Goal: Information Seeking & Learning: Check status

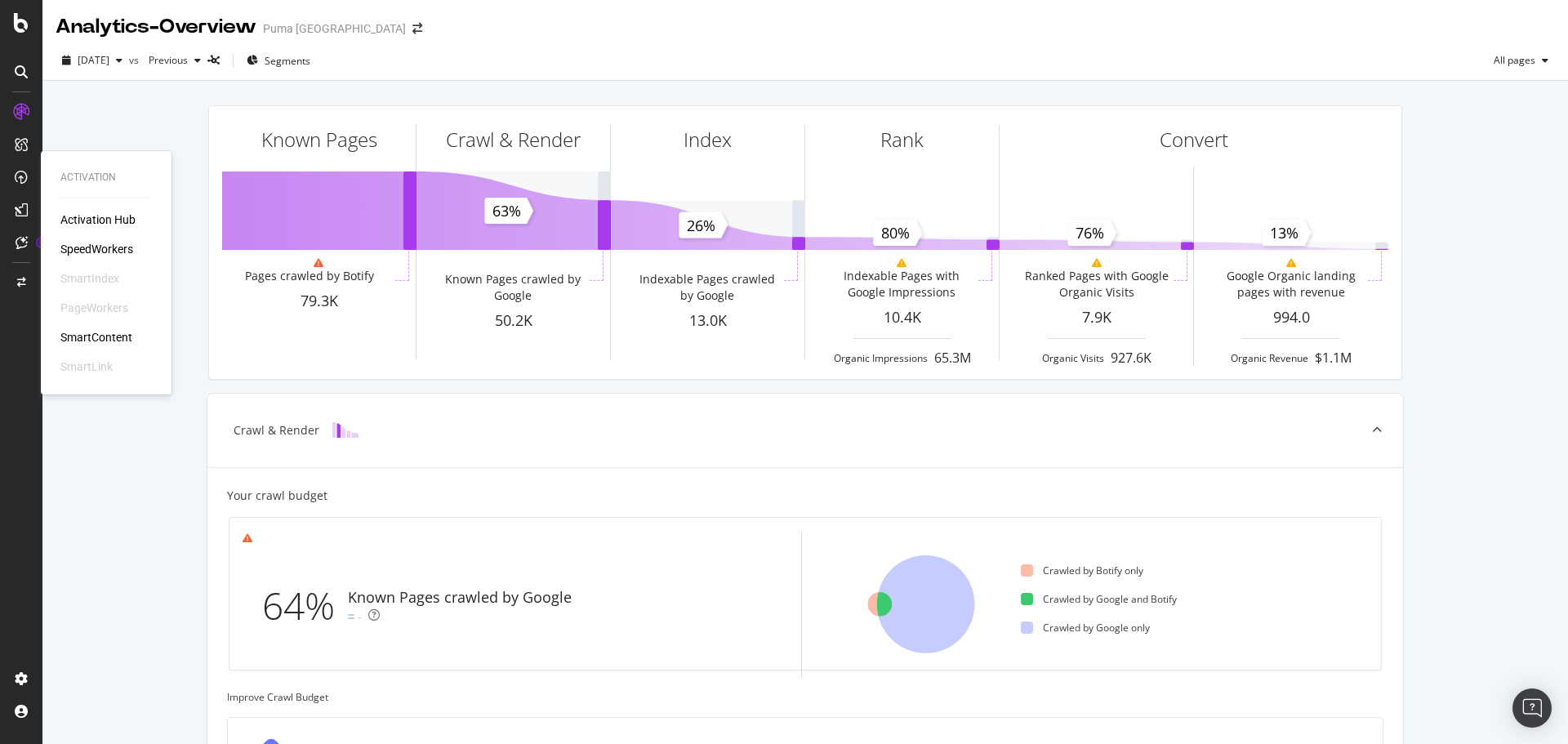
click at [114, 245] on div "SpeedWorkers" at bounding box center [96, 249] width 73 height 16
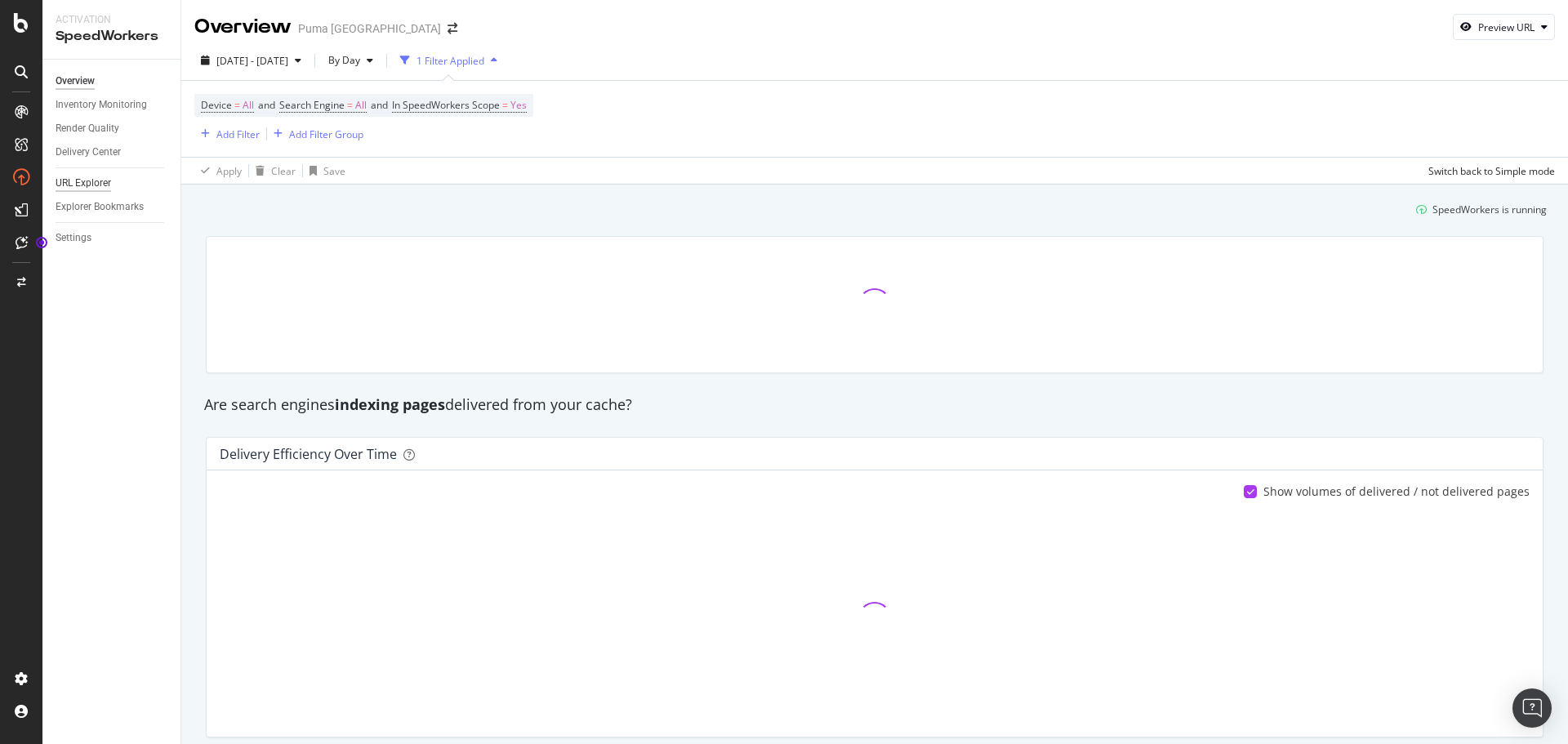
click at [91, 184] on div "URL Explorer" at bounding box center [84, 183] width 56 height 17
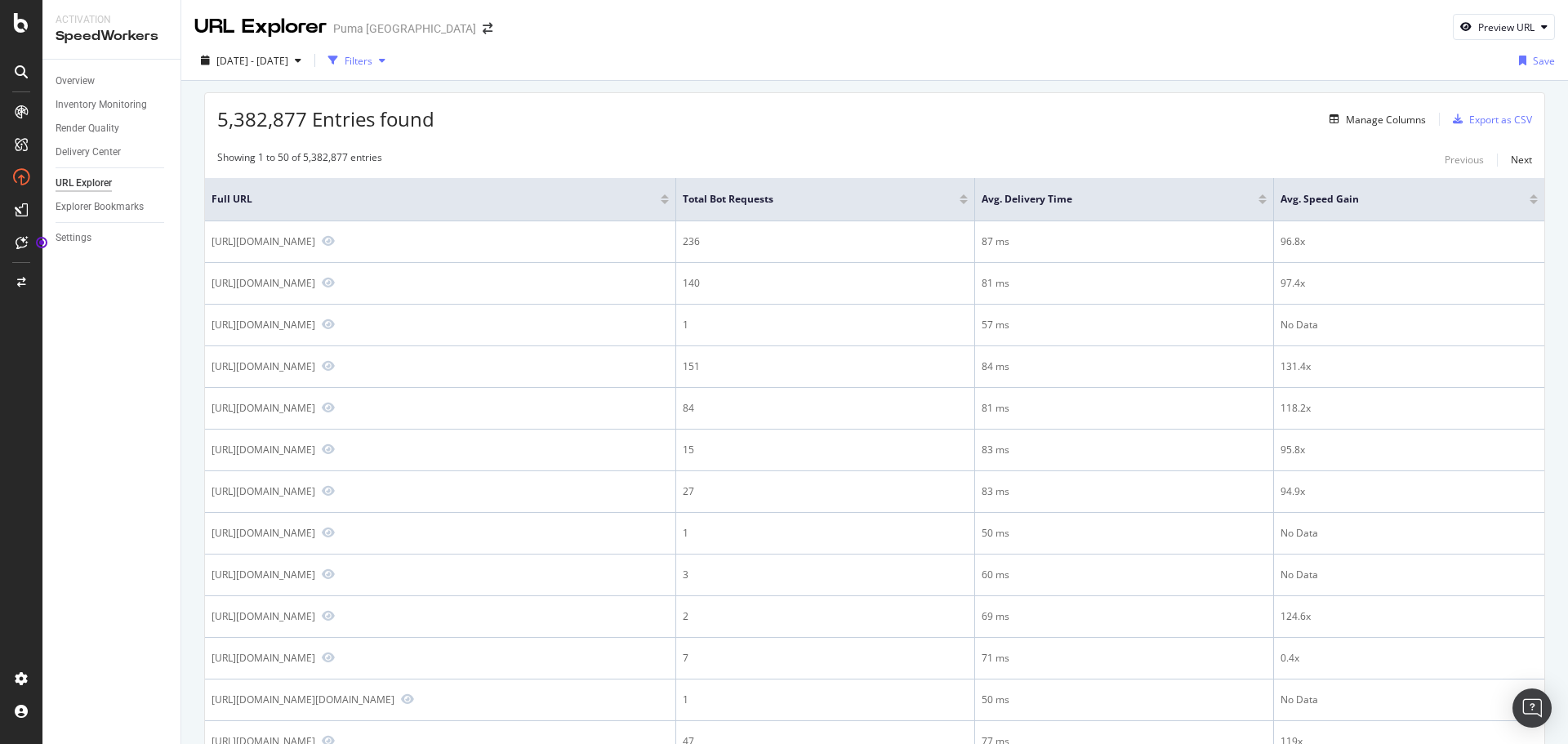
click at [392, 58] on div "button" at bounding box center [382, 60] width 20 height 10
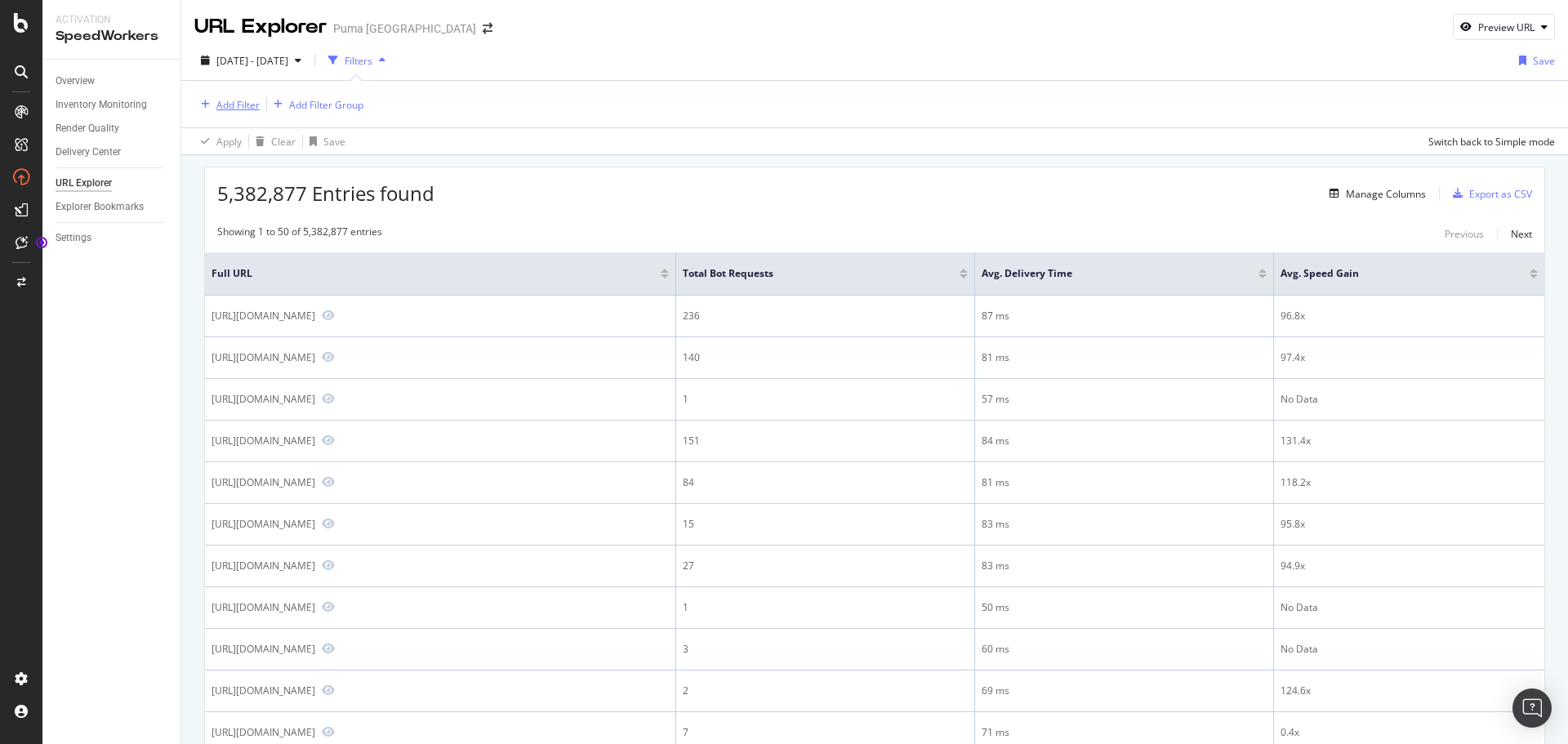
click at [226, 102] on div "Add Filter" at bounding box center [238, 104] width 43 height 13
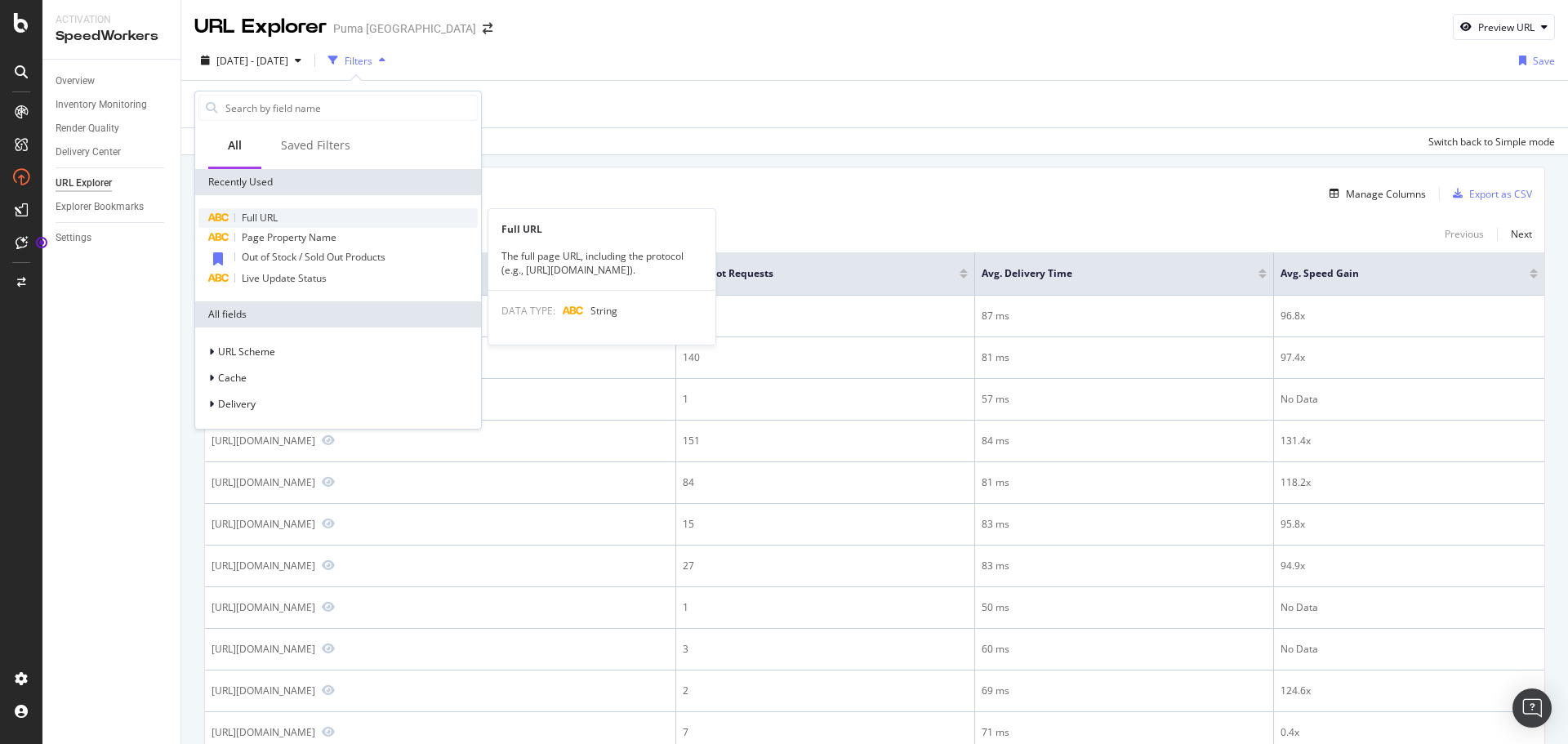
click at [276, 216] on span "Full URL" at bounding box center [260, 217] width 36 height 13
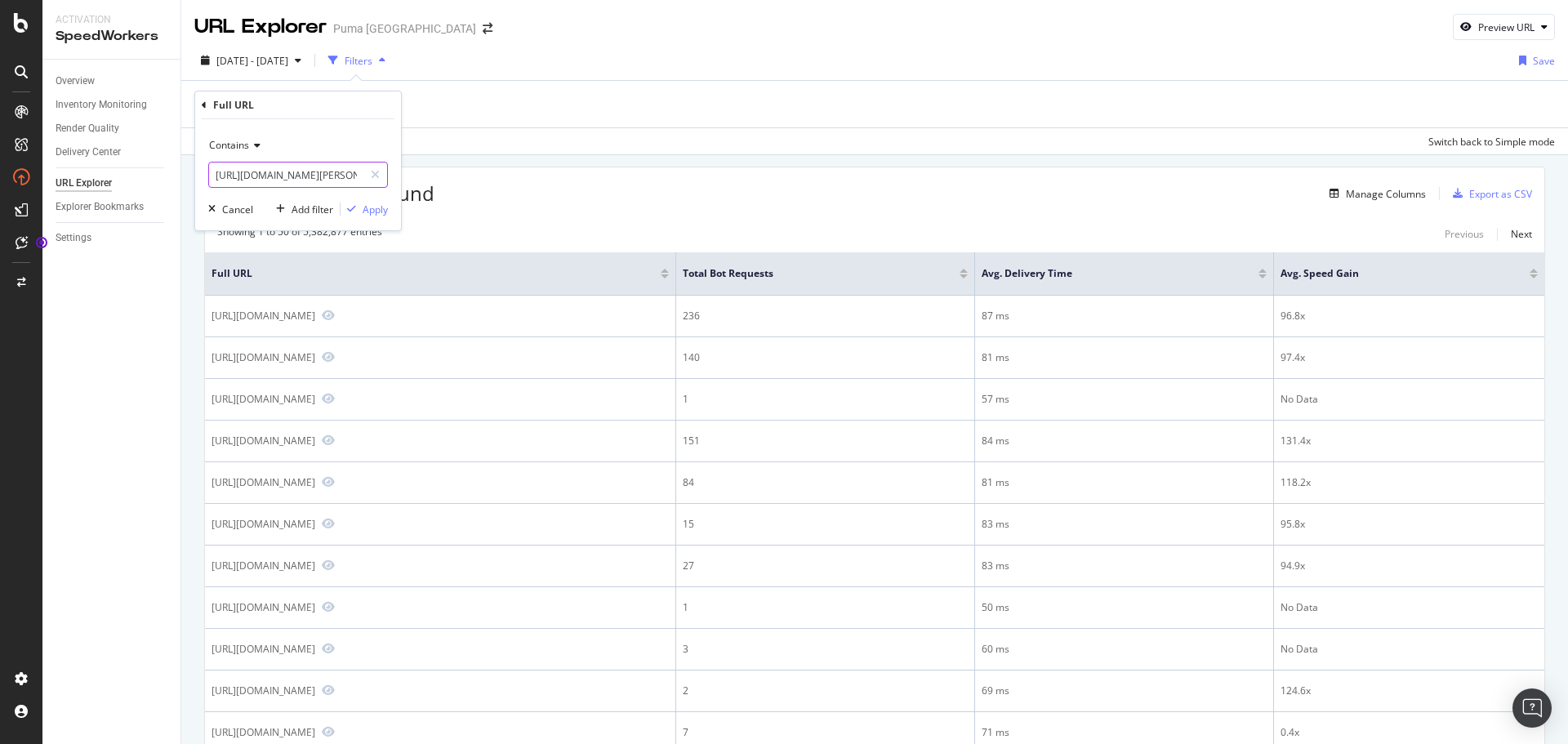
click at [295, 174] on input "[URL][DOMAIN_NAME][PERSON_NAME]" at bounding box center [286, 175] width 155 height 26
paste input "pd/puma-x-first-mile-pwr-running-bra/524967"
type input "[URL][DOMAIN_NAME]"
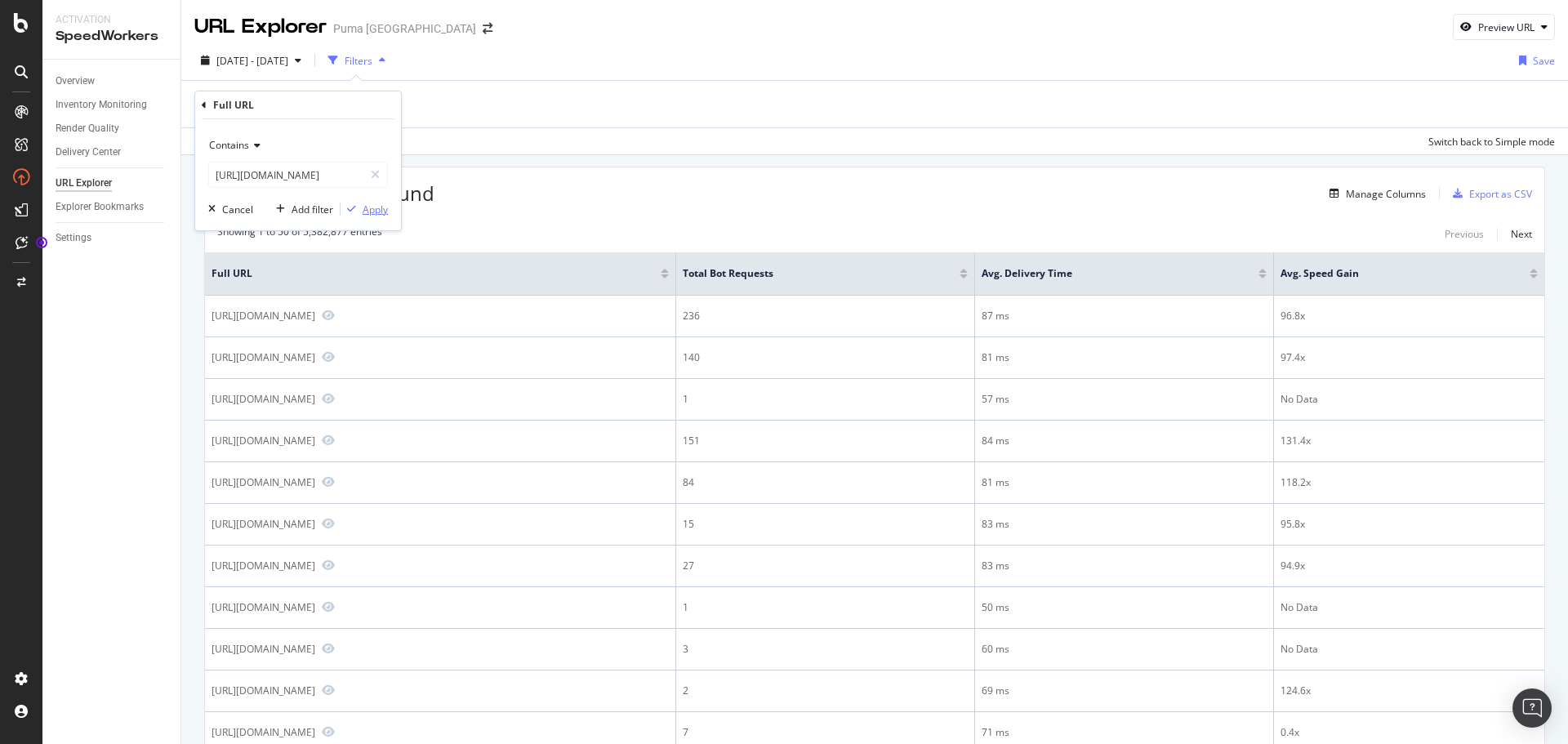
scroll to position [0, 0]
click at [379, 209] on div "Apply" at bounding box center [375, 209] width 25 height 13
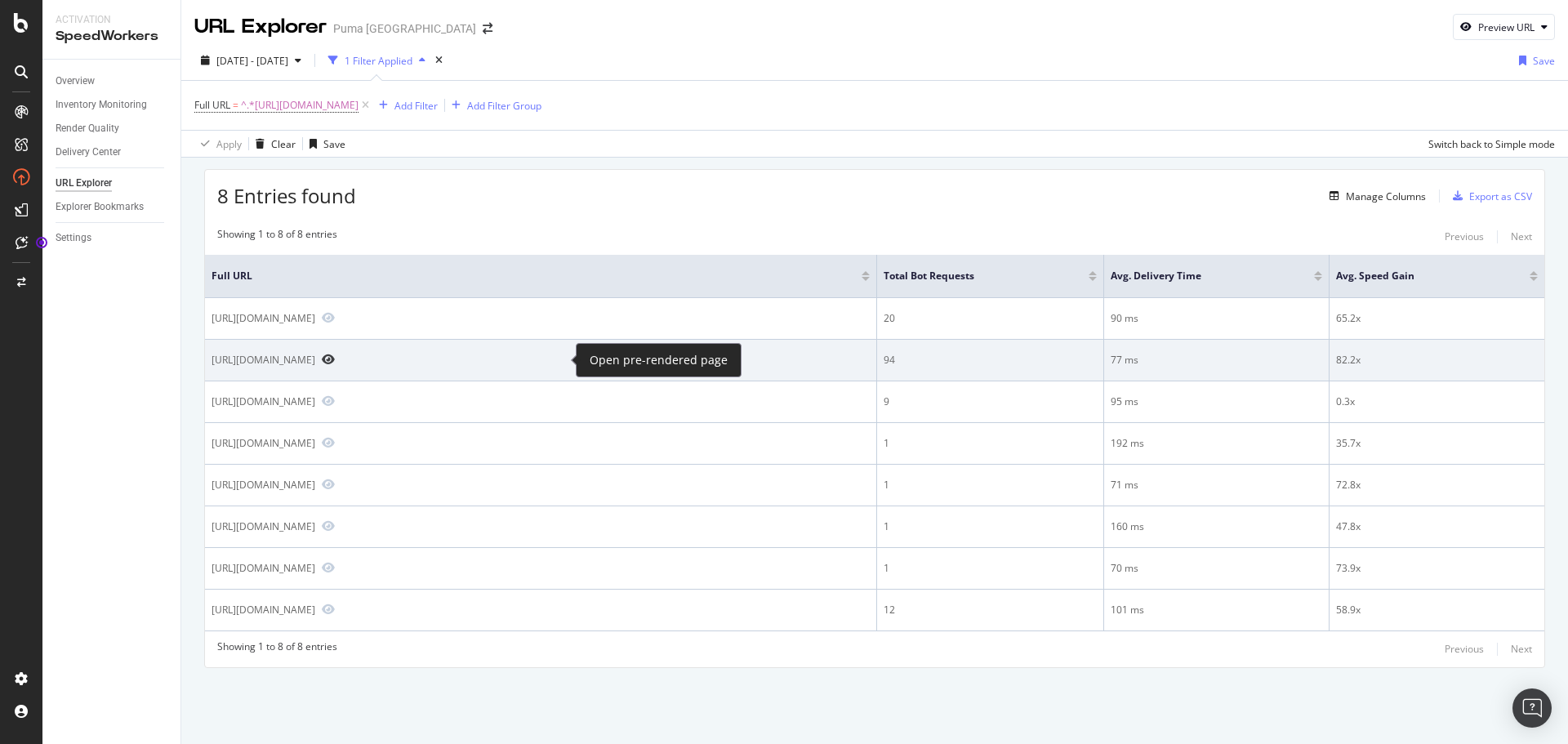
click at [335, 363] on icon "Preview https://us.puma.com/us/en/pd/puma-x-first-mile-pwr-running-bra/524967" at bounding box center [328, 359] width 13 height 12
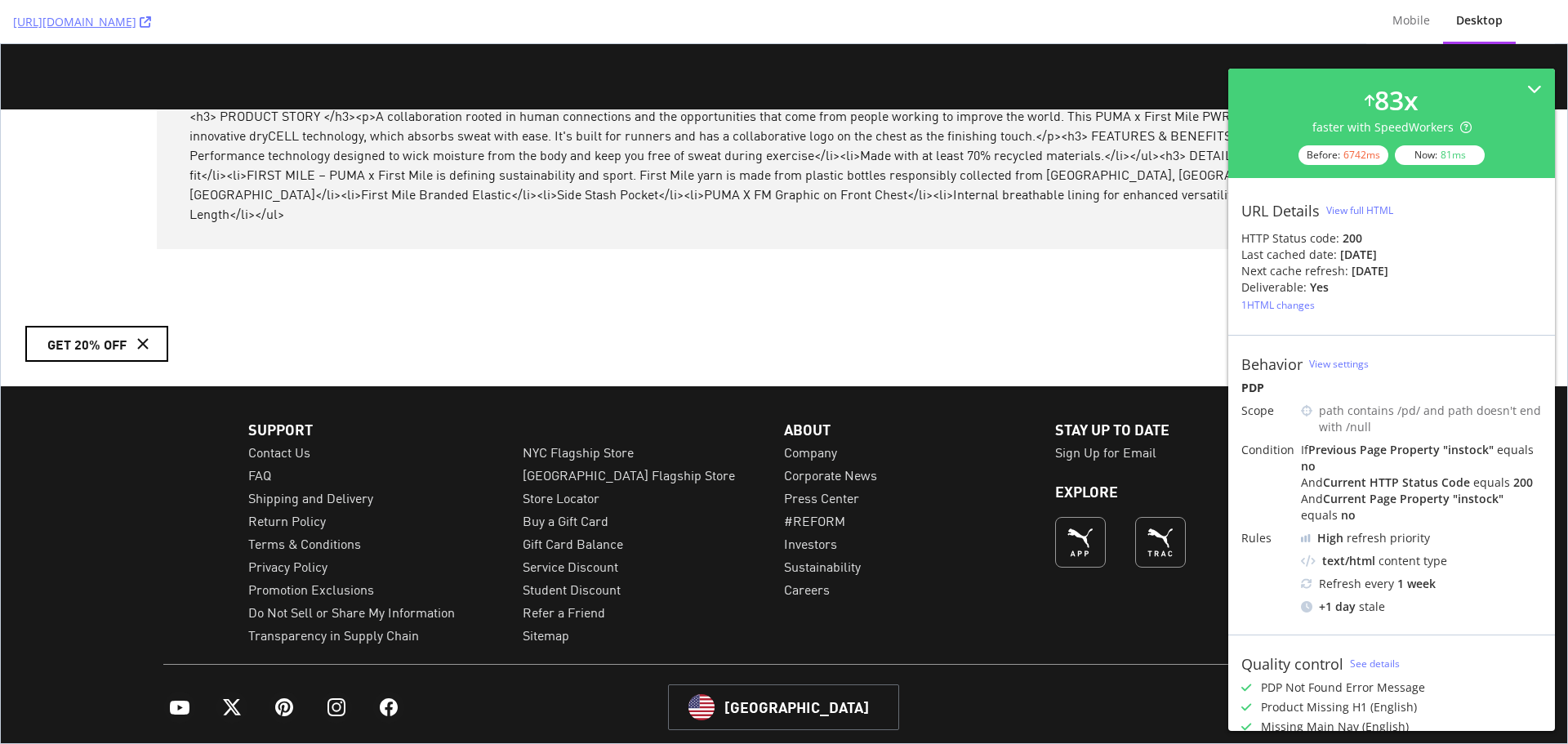
scroll to position [1746, 0]
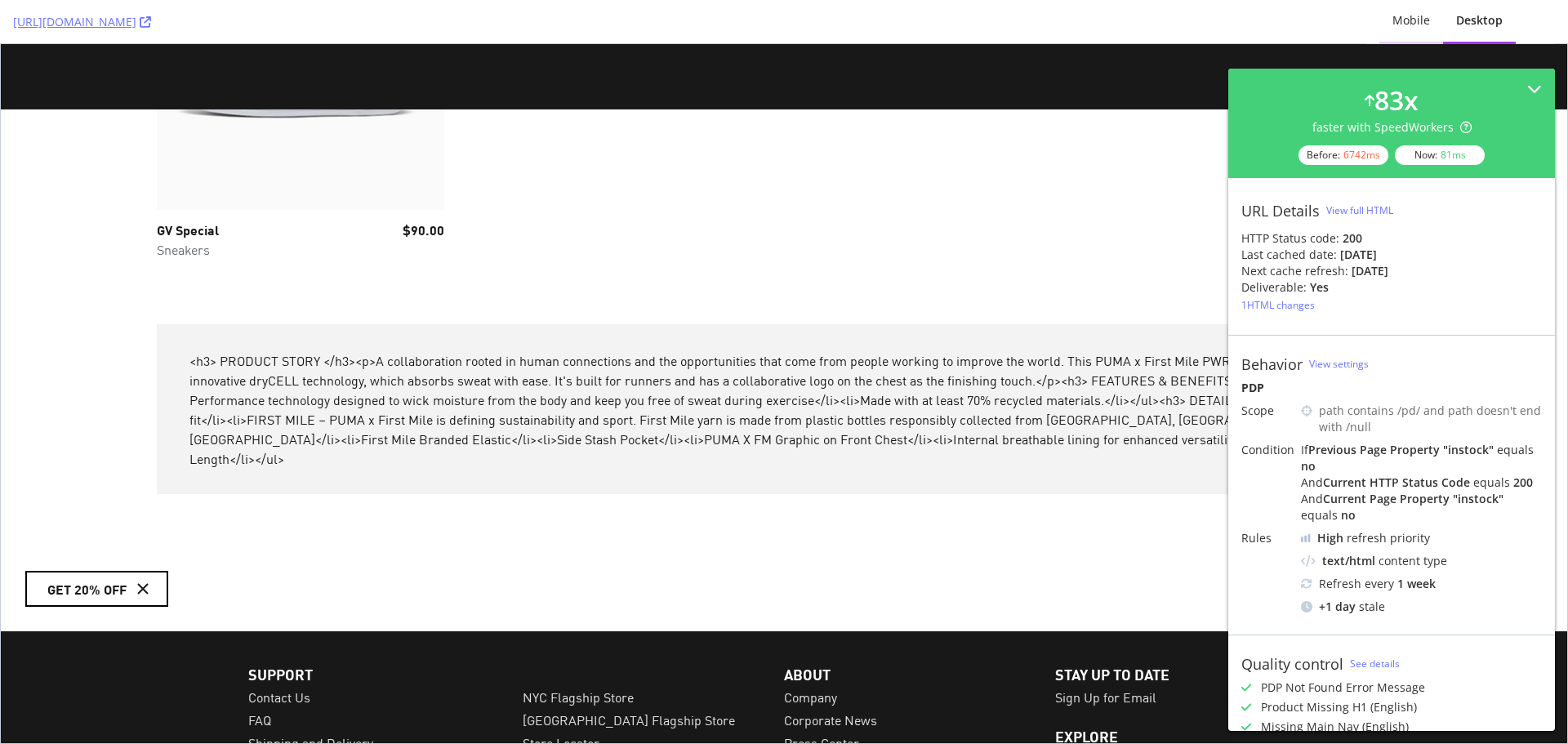
click at [1402, 22] on div "Mobile" at bounding box center [1411, 21] width 38 height 16
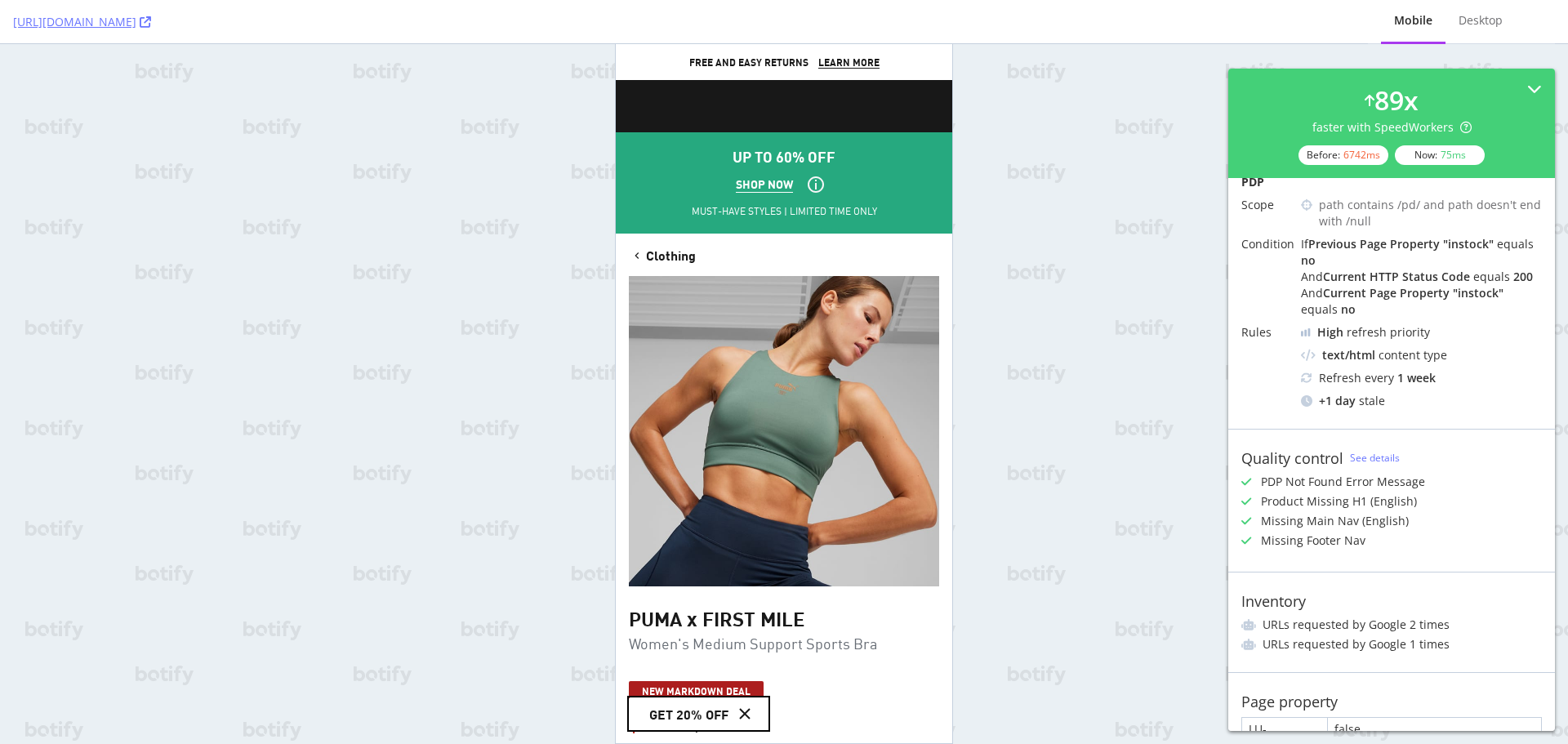
scroll to position [0, 0]
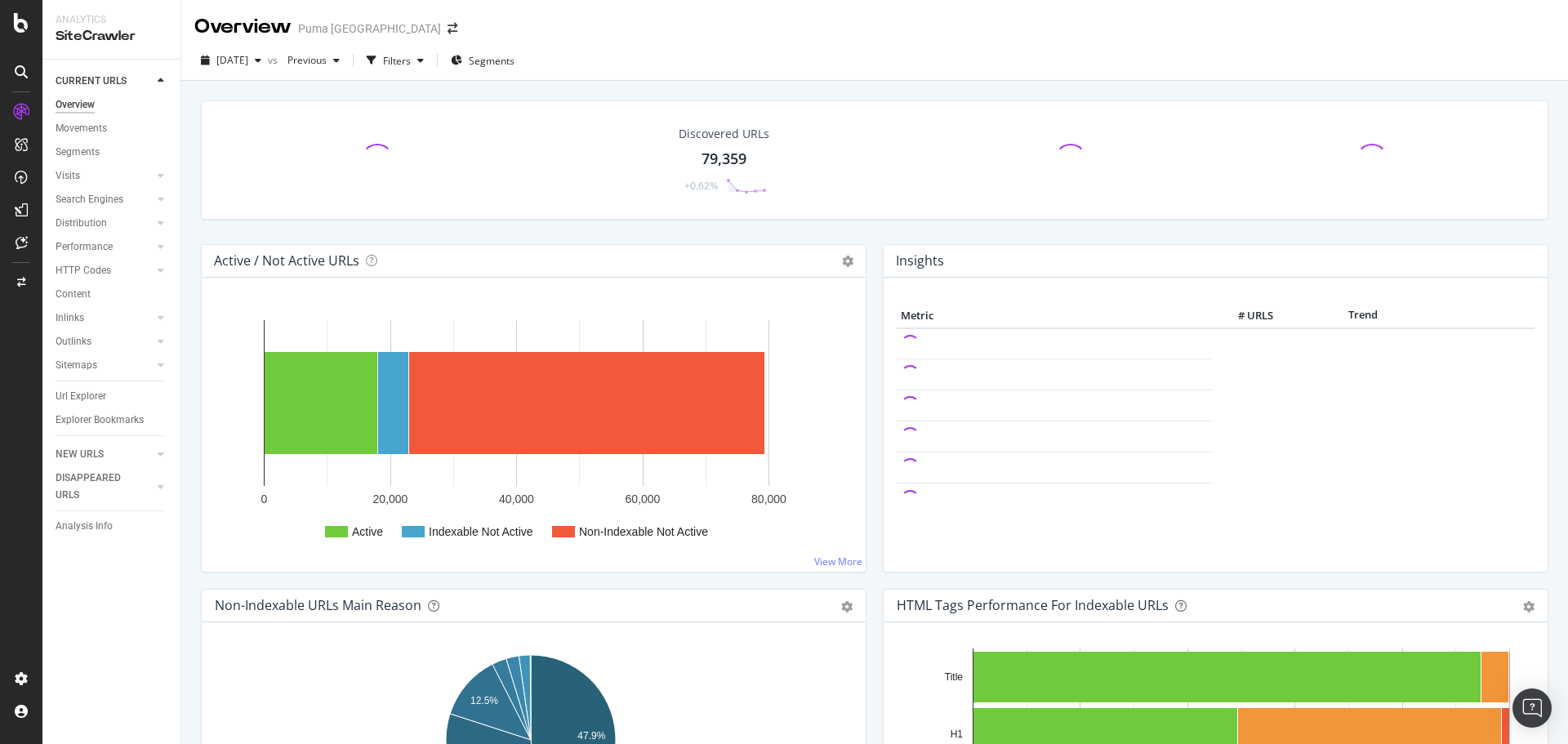
drag, startPoint x: 84, startPoint y: 398, endPoint x: 350, endPoint y: 288, distance: 287.8
click at [84, 398] on div "Url Explorer" at bounding box center [81, 396] width 50 height 17
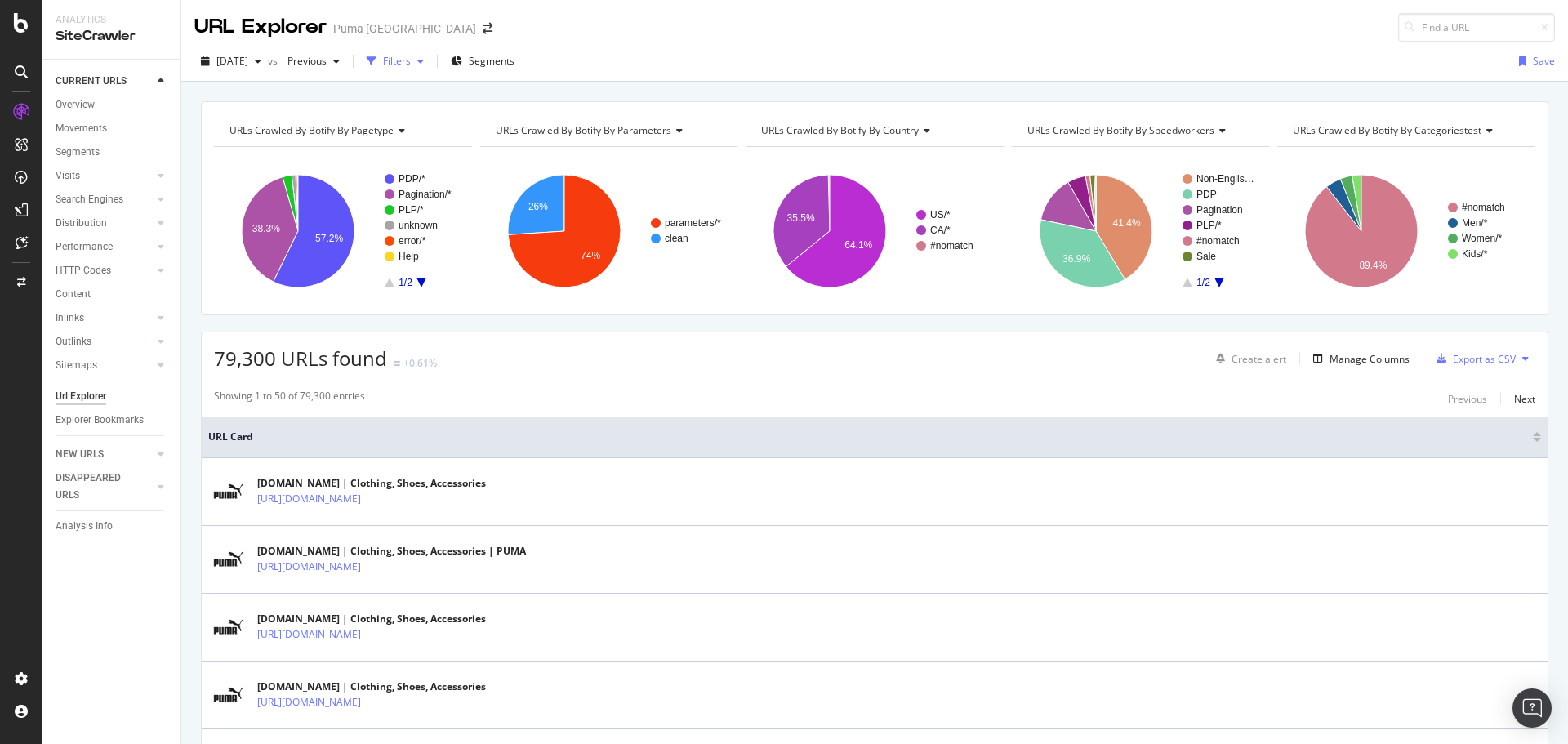
click at [411, 67] on div "Filters" at bounding box center [397, 60] width 28 height 13
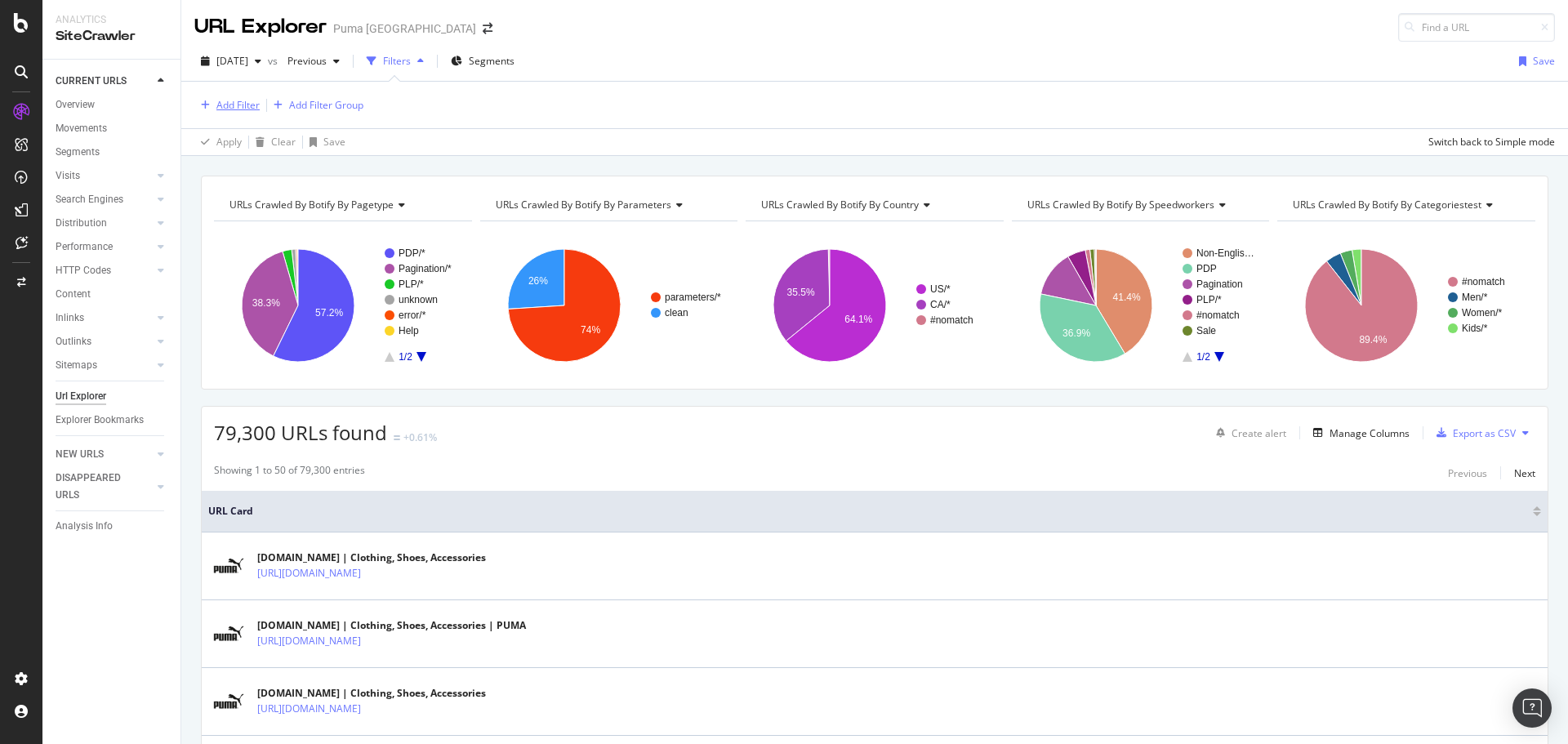
click at [241, 102] on div "Add Filter" at bounding box center [238, 104] width 43 height 13
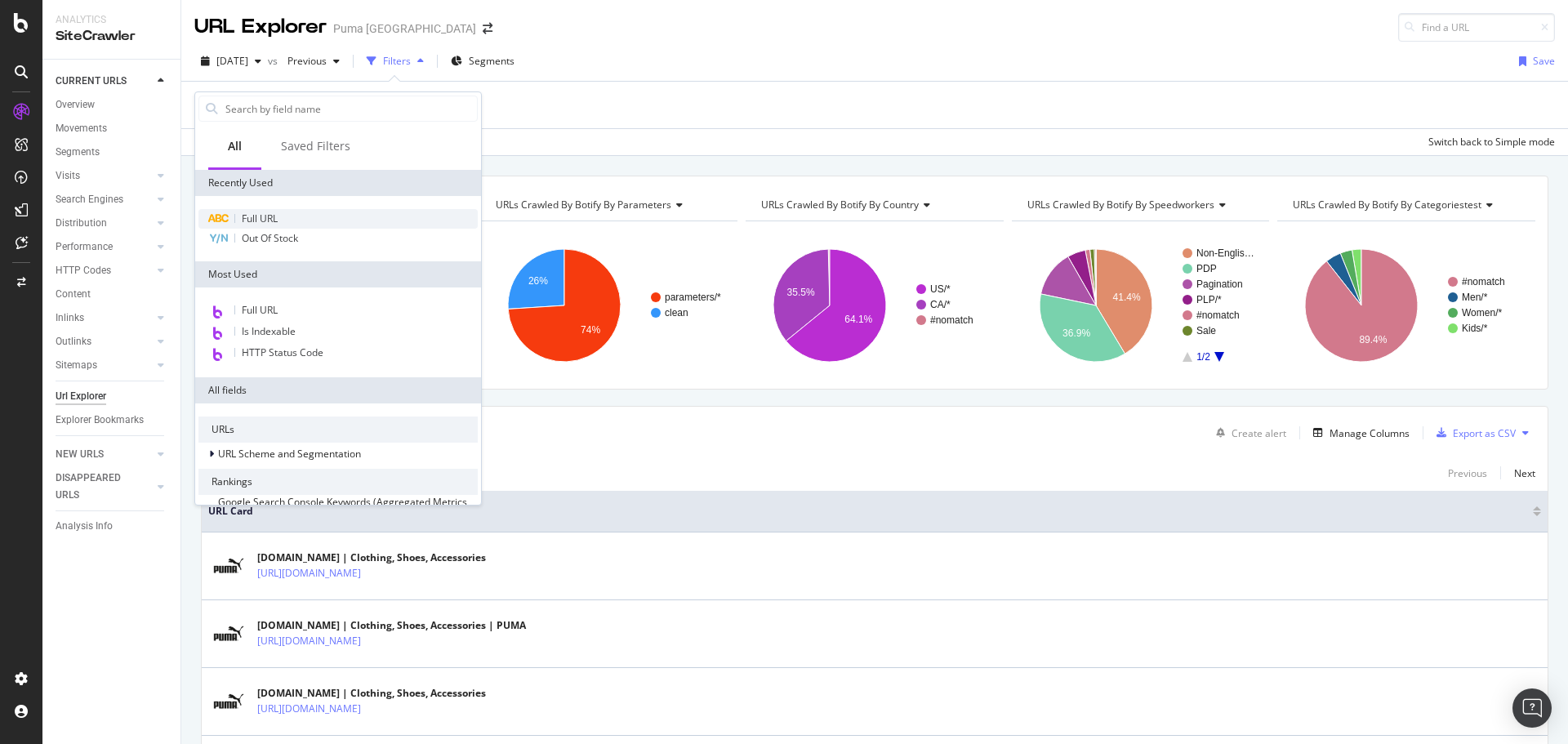
click at [268, 219] on span "Full URL" at bounding box center [260, 218] width 36 height 13
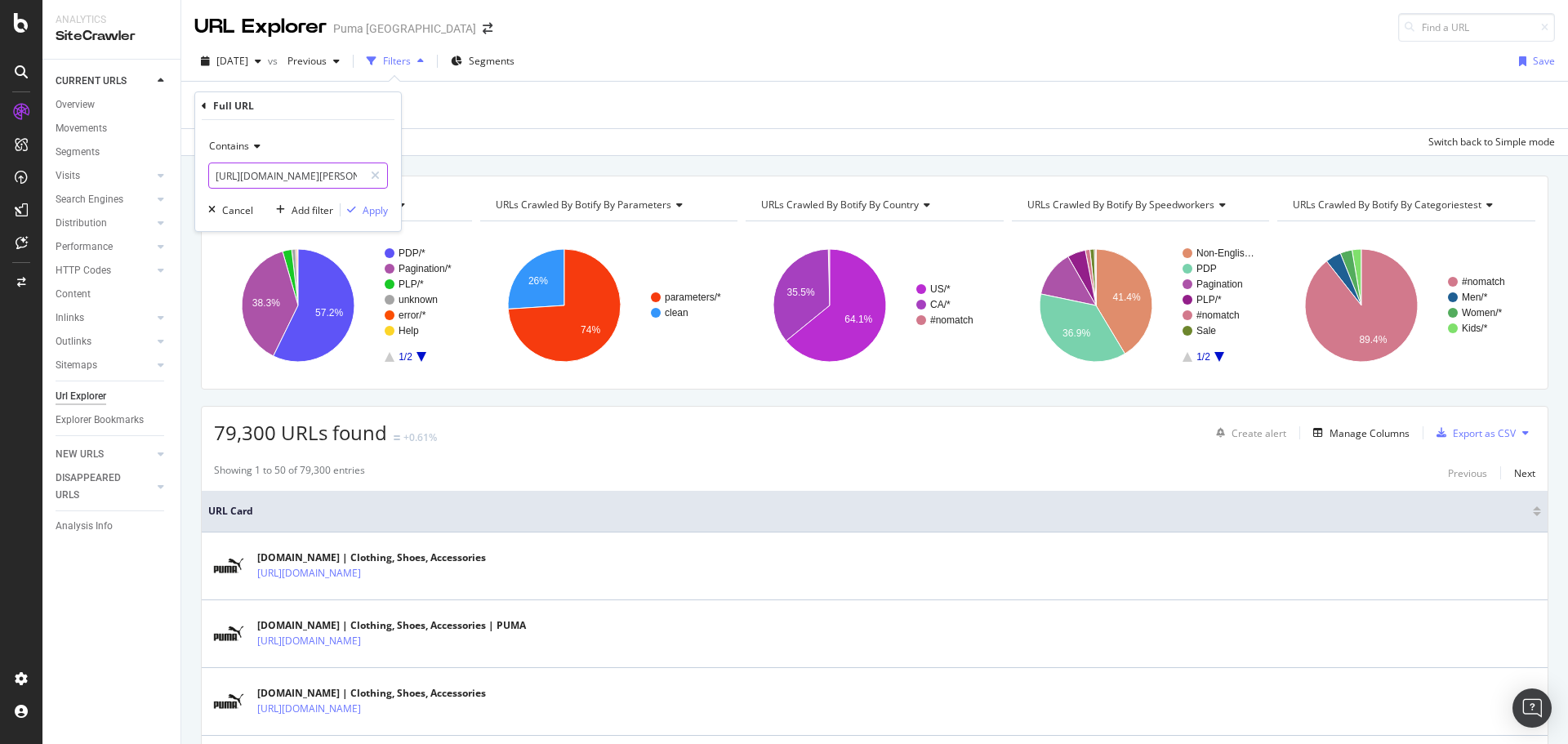
click at [310, 172] on input "[URL][DOMAIN_NAME][PERSON_NAME]" at bounding box center [286, 175] width 155 height 26
paste input "pd/puma-x-first-mile-pwr-running-bra/524967"
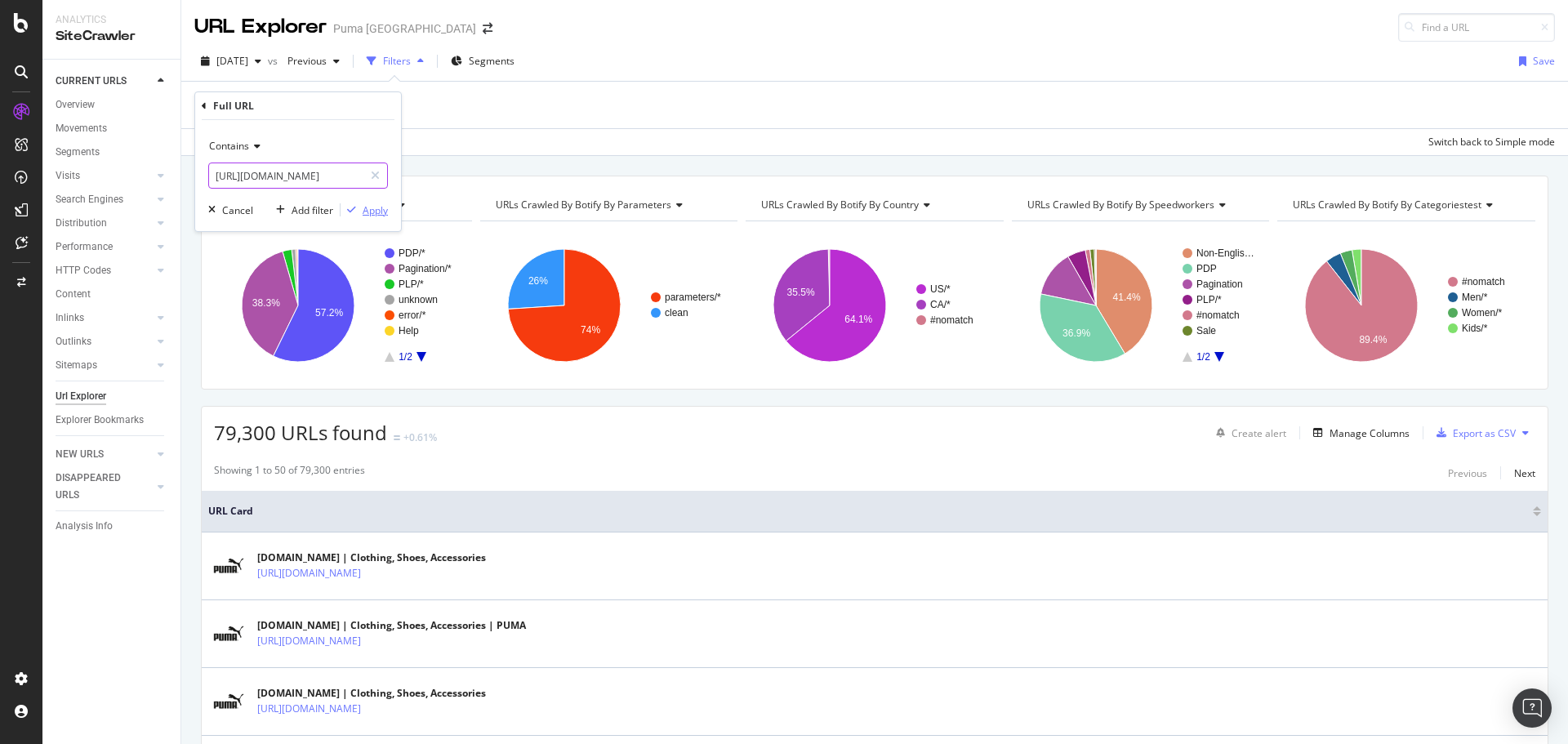
type input "[URL][DOMAIN_NAME]"
click at [371, 214] on div "Apply" at bounding box center [375, 210] width 25 height 13
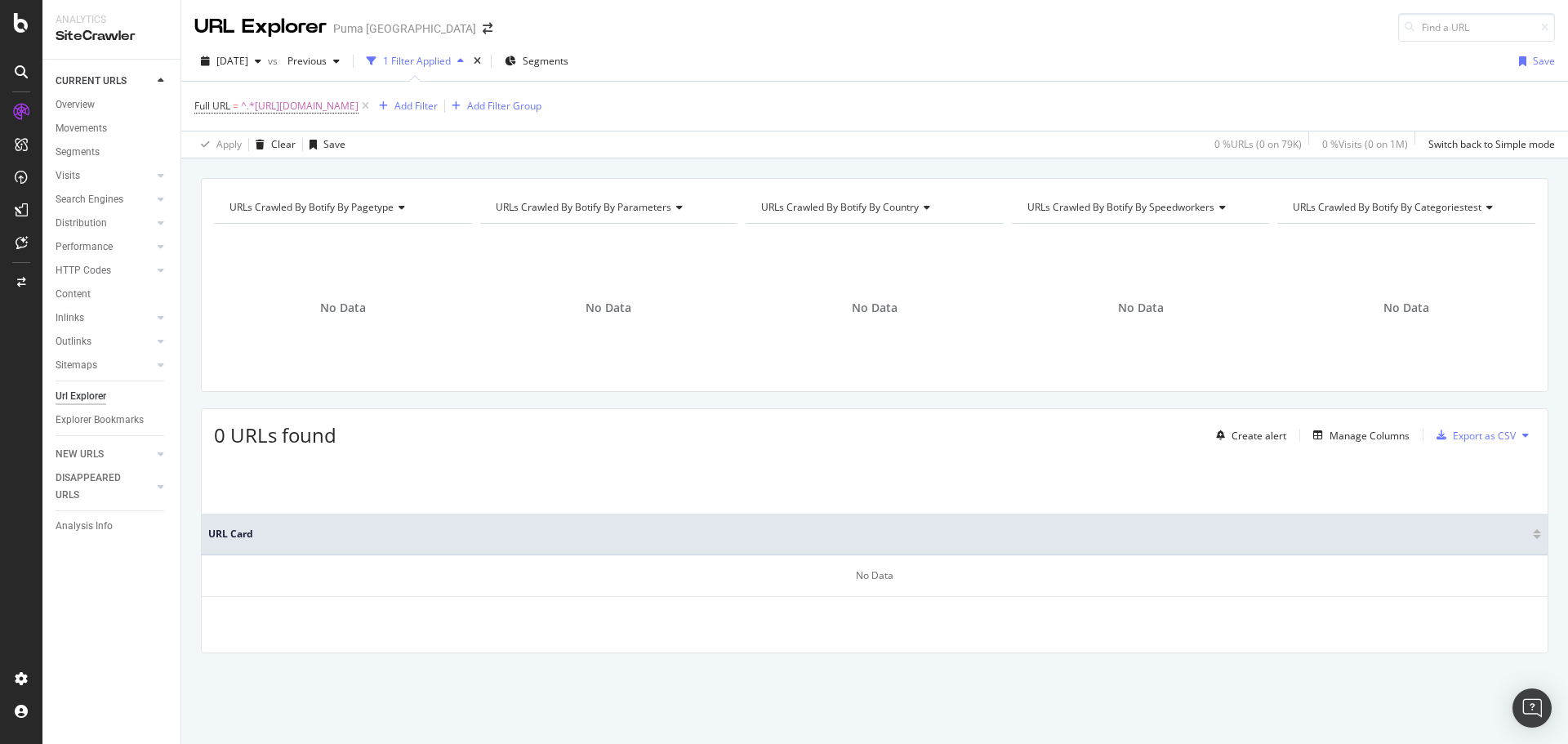
click at [746, 35] on div "URL Explorer Puma North America" at bounding box center [874, 21] width 1386 height 41
click at [747, 38] on div "URL Explorer Puma North America" at bounding box center [874, 21] width 1386 height 41
click at [976, 81] on div "Full URL = ^.*https://us.puma.com/us/en/pd/puma-x-first-mile-pwr-running-bra/52…" at bounding box center [874, 119] width 1386 height 76
click at [359, 108] on span "^.*[URL][DOMAIN_NAME]" at bounding box center [300, 105] width 118 height 22
click at [342, 181] on input "[URL][DOMAIN_NAME]" at bounding box center [286, 174] width 155 height 26
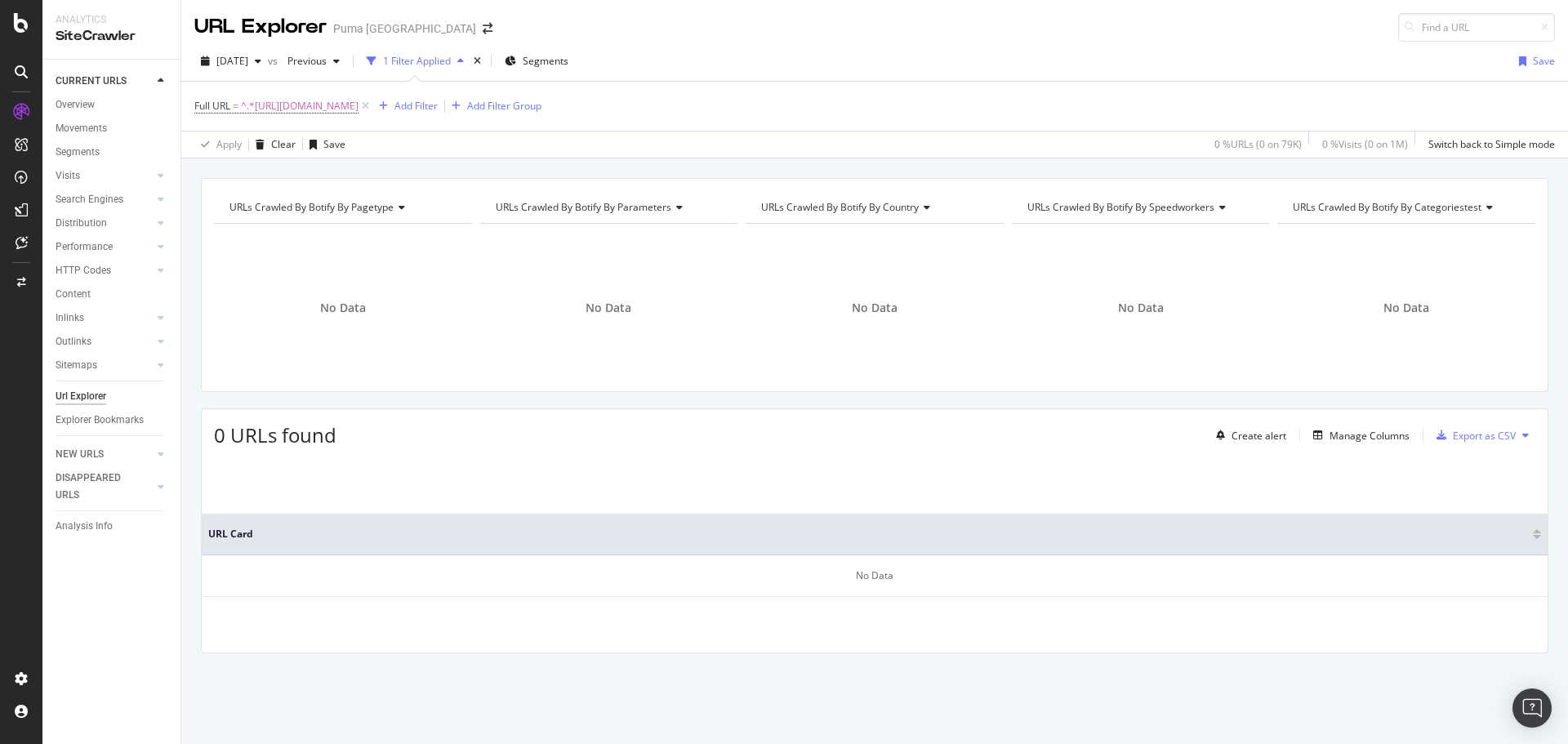
click at [886, 50] on div "2025 Aug. 10th vs Previous 1 Filter Applied Segments Save" at bounding box center [874, 65] width 1386 height 32
click at [758, 40] on div "URL Explorer Puma North America" at bounding box center [874, 21] width 1386 height 41
click at [359, 106] on span "^.*[URL][DOMAIN_NAME]" at bounding box center [300, 105] width 118 height 22
click at [299, 173] on input "[URL][DOMAIN_NAME]" at bounding box center [286, 174] width 155 height 26
click at [278, 175] on input "[URL][DOMAIN_NAME]" at bounding box center [286, 174] width 155 height 26
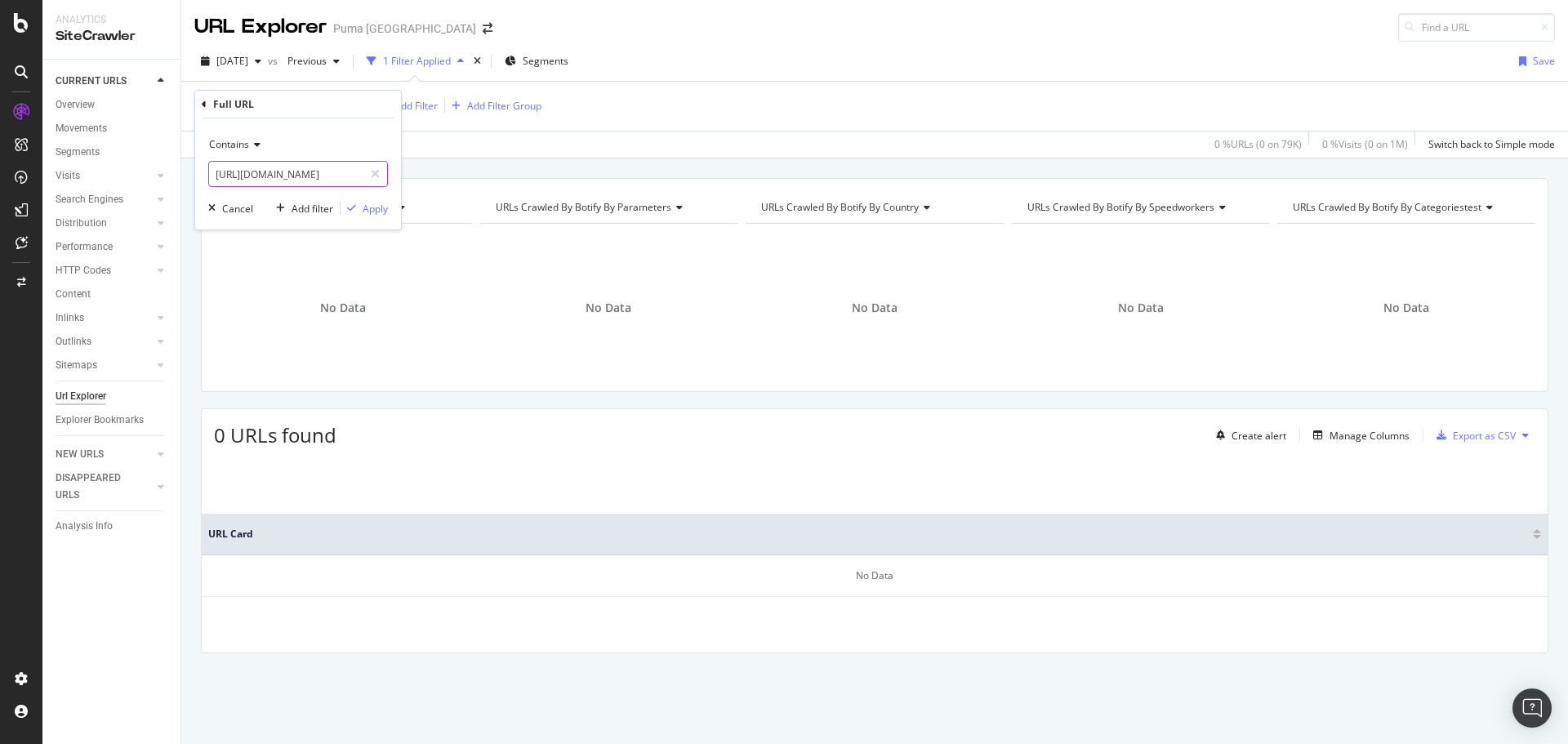
click at [278, 175] on input "[URL][DOMAIN_NAME]" at bounding box center [286, 174] width 155 height 26
type input "524967"
click at [369, 206] on div "Apply" at bounding box center [375, 208] width 25 height 13
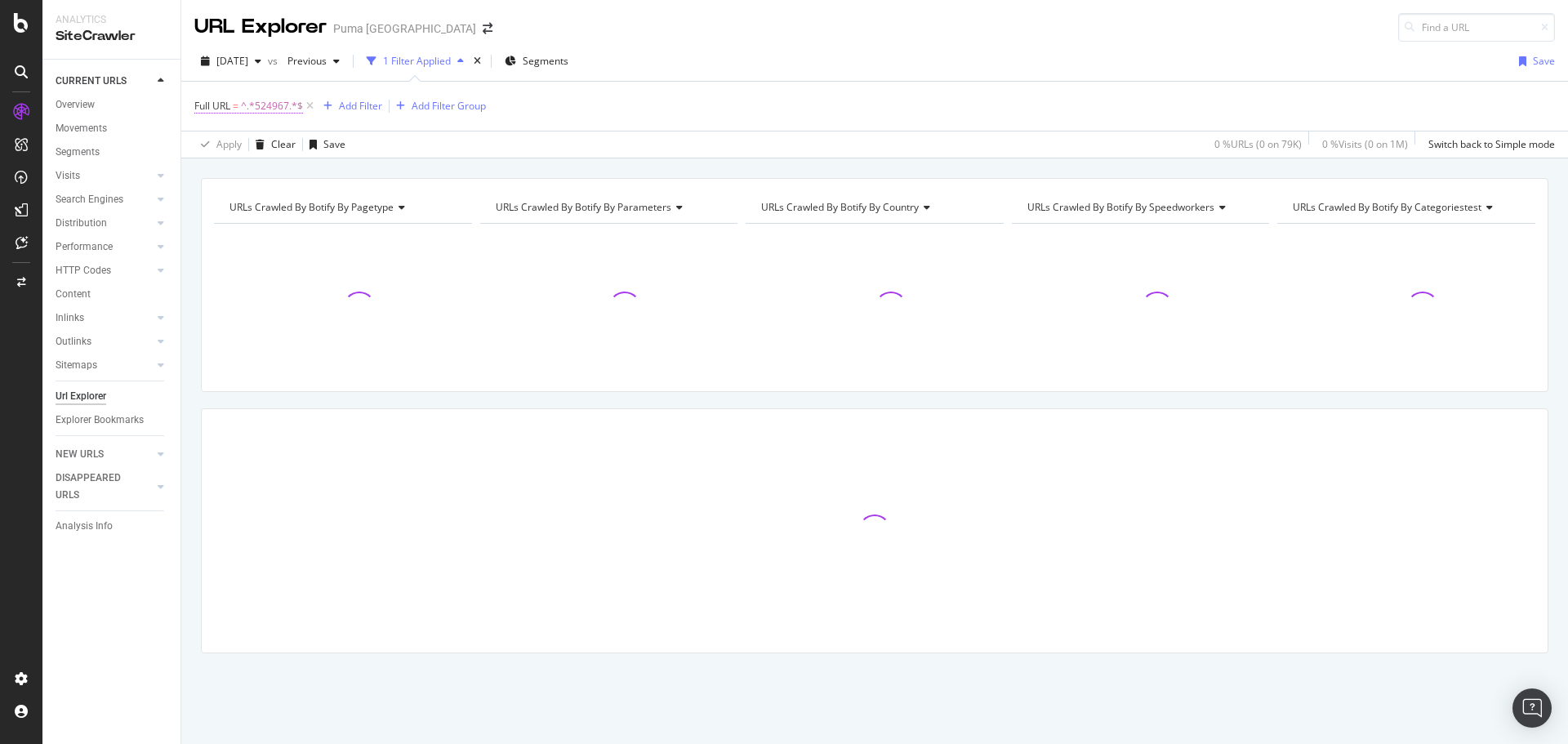
click at [242, 110] on span "^.*524967.*$" at bounding box center [272, 105] width 62 height 22
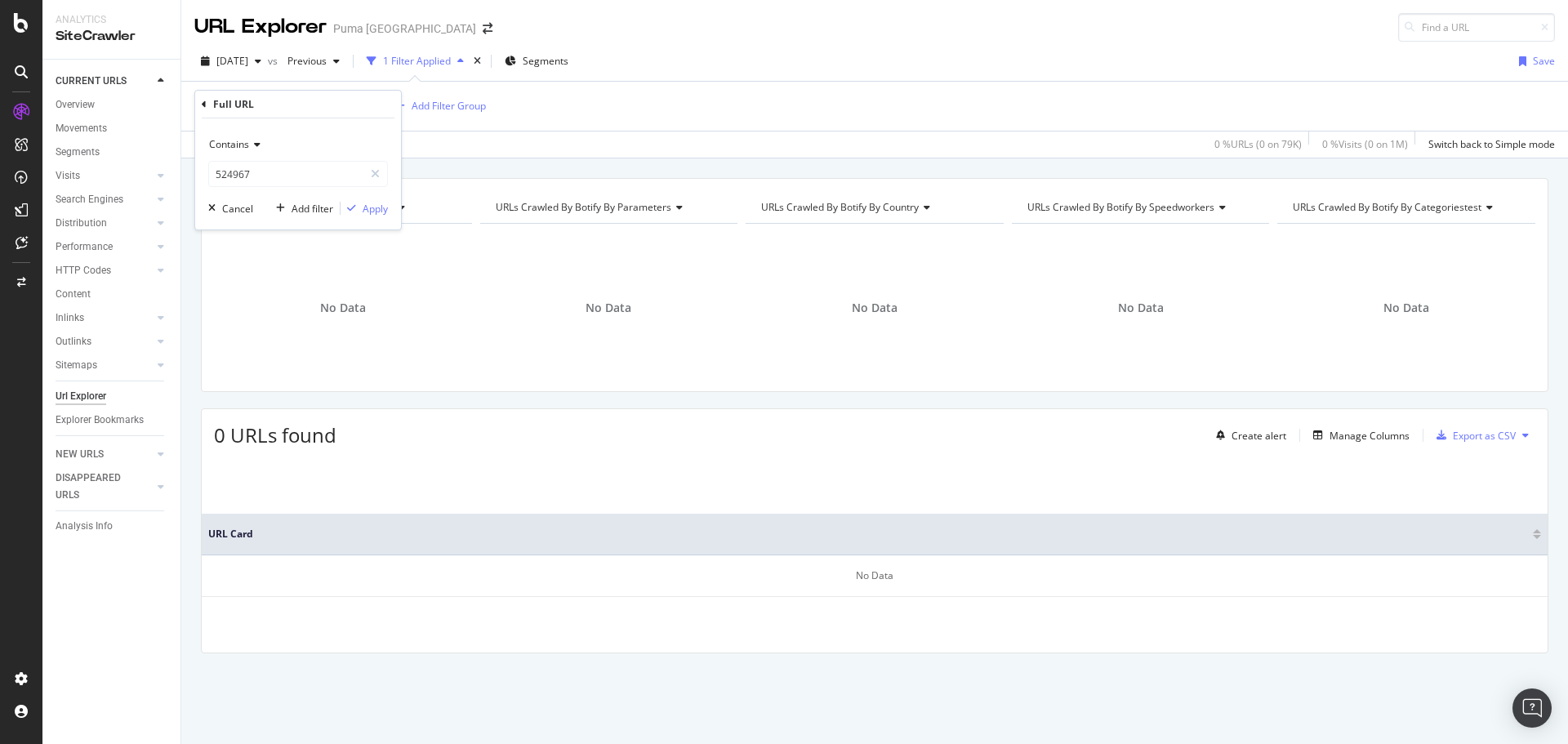
click at [822, 34] on div "URL Explorer Puma North America" at bounding box center [874, 21] width 1386 height 41
click at [235, 64] on span "[DATE]" at bounding box center [232, 60] width 31 height 13
click at [786, 40] on div "URL Explorer Puma North America" at bounding box center [874, 21] width 1386 height 41
click at [248, 57] on span "[DATE]" at bounding box center [232, 60] width 31 height 13
click at [275, 156] on div "2025 Aug. 3rd" at bounding box center [260, 150] width 85 height 14
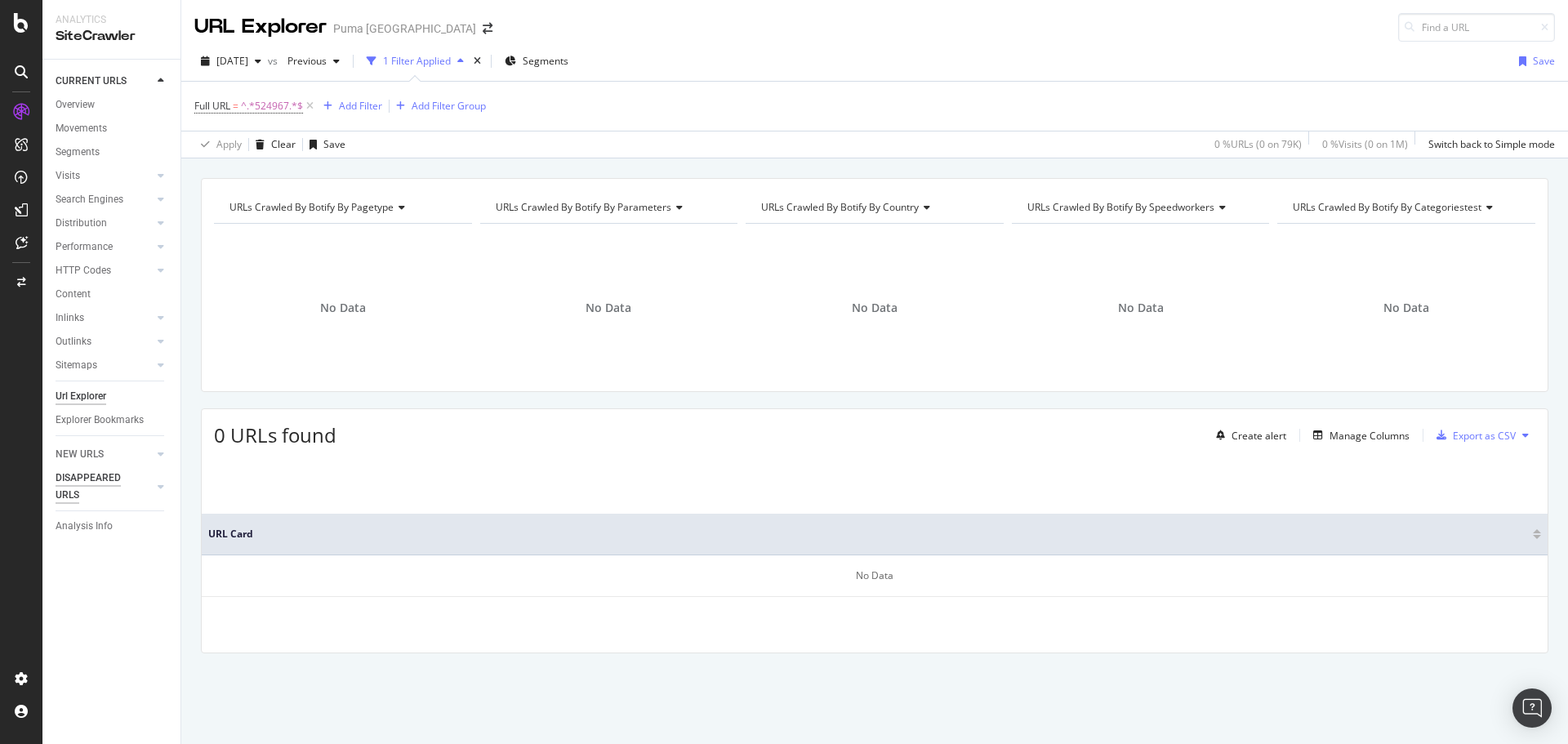
click at [102, 497] on div "DISAPPEARED URLS" at bounding box center [97, 487] width 83 height 34
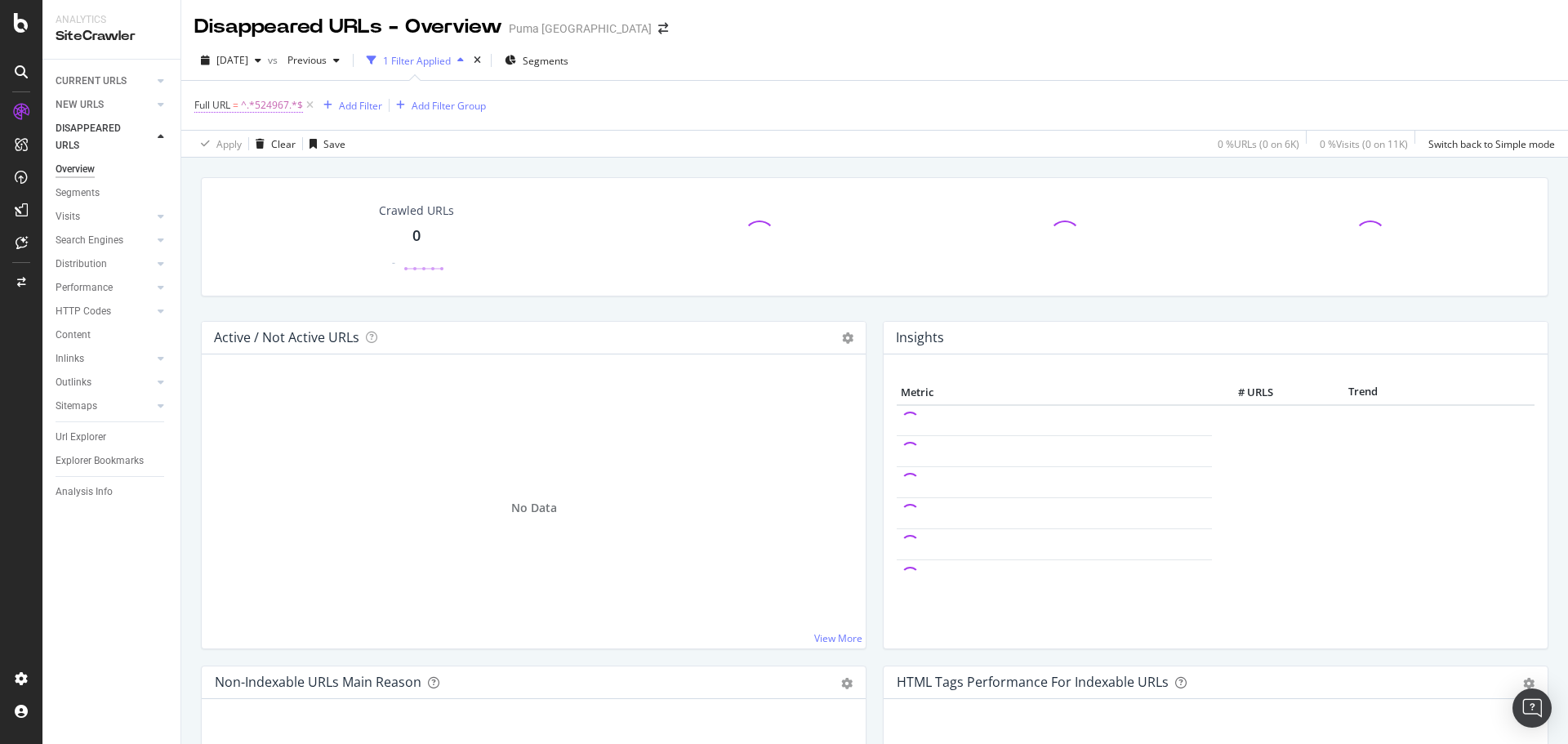
click at [252, 103] on span "^.*524967.*$" at bounding box center [272, 104] width 62 height 22
click at [247, 138] on span "Contains" at bounding box center [228, 143] width 40 height 13
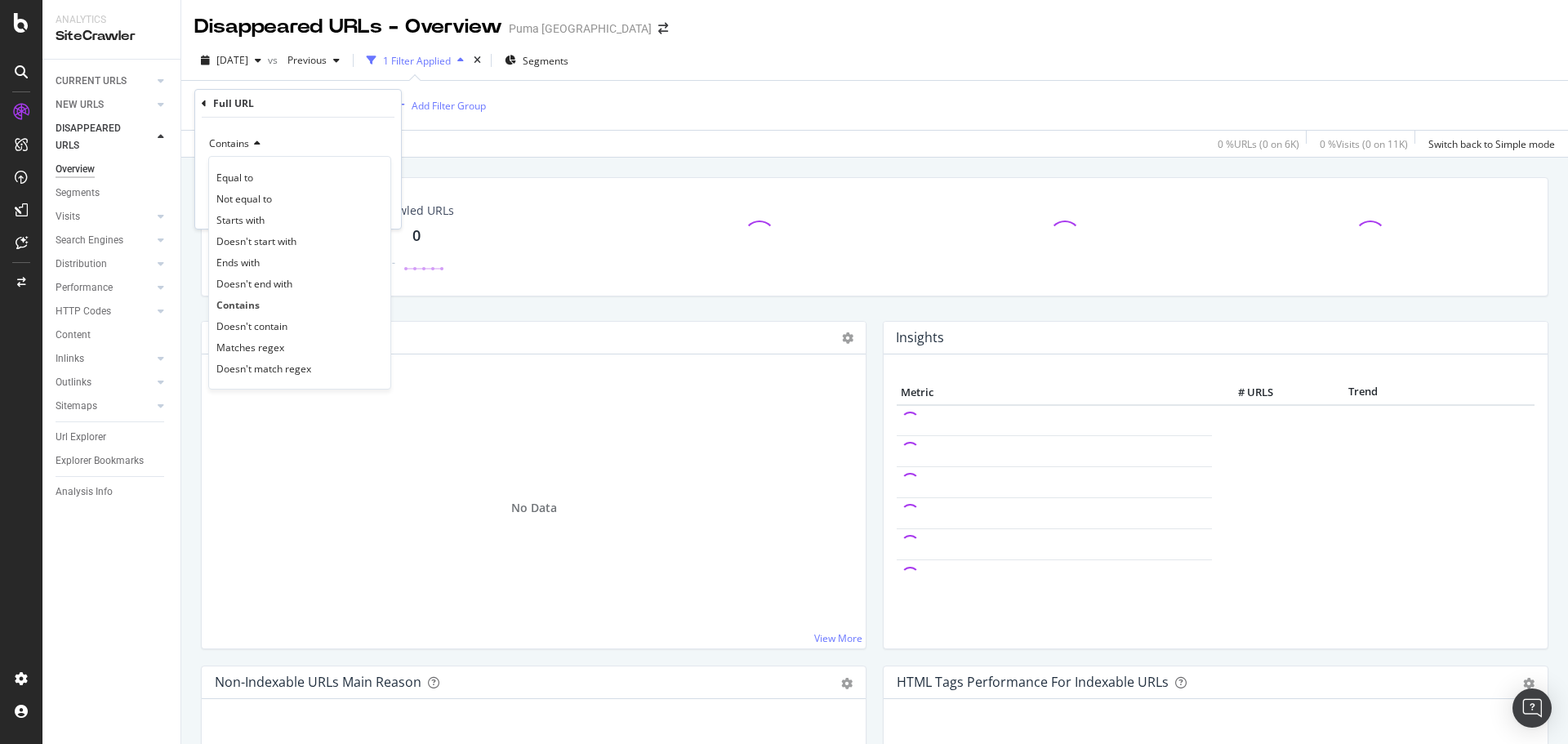
click at [889, 76] on div "2025 Aug. 3rd vs Previous 1 Filter Applied Segments" at bounding box center [874, 64] width 1386 height 32
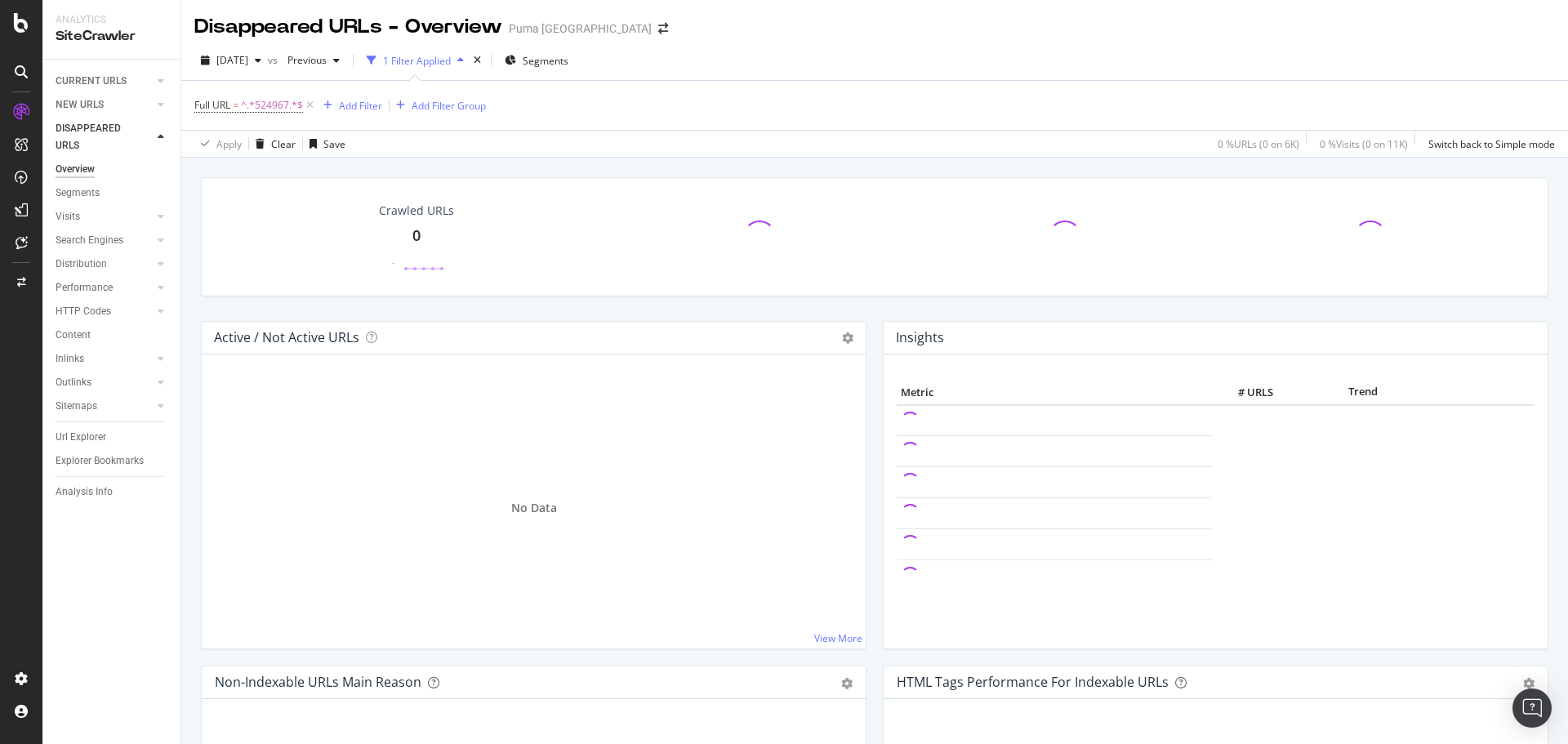
click at [889, 76] on div "2025 Aug. 3rd vs Previous 1 Filter Applied Segments" at bounding box center [874, 64] width 1386 height 32
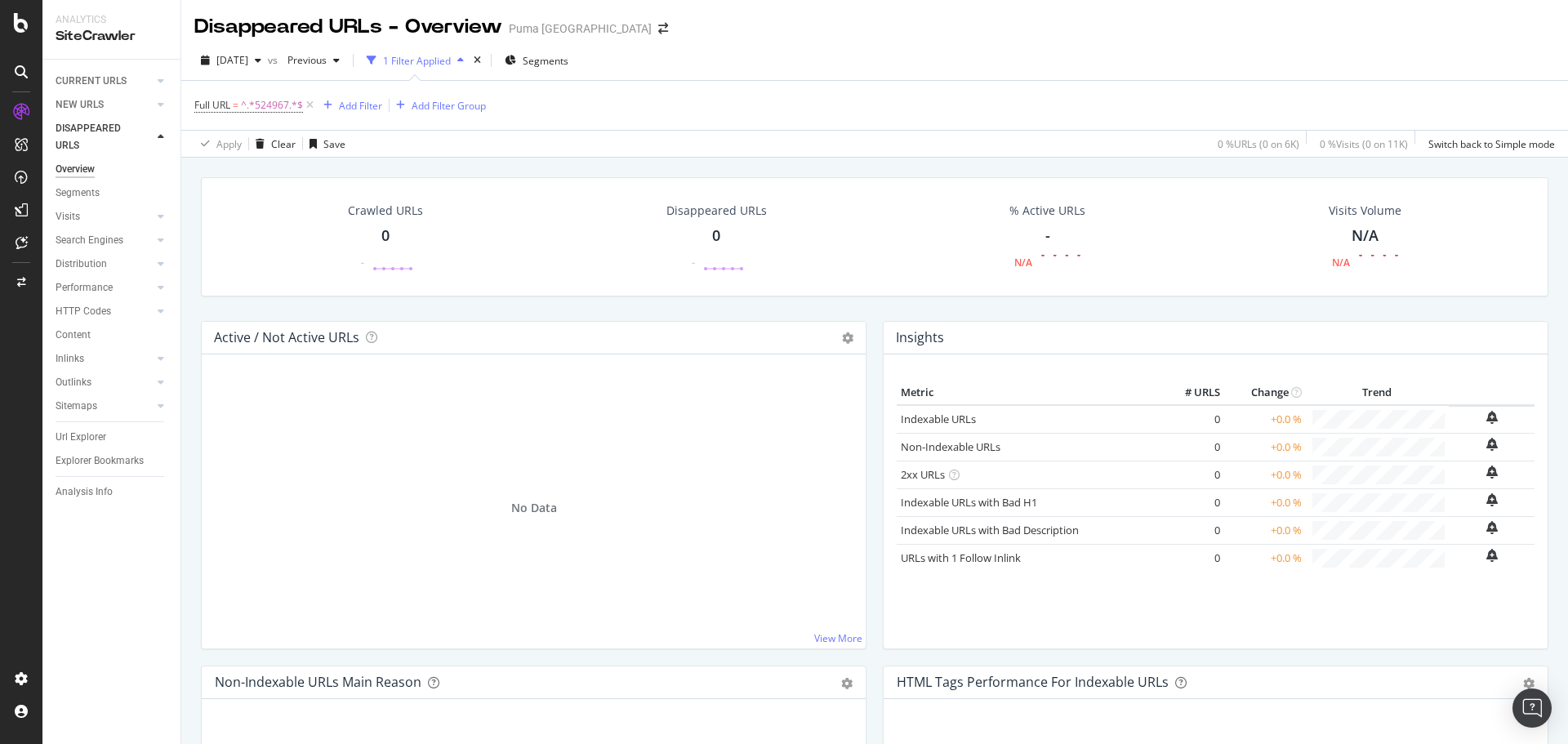
click at [542, 162] on div "Crawled URLs 0 - Disappeared URLs 0 - % Active URLs - N/A Visits Volume N/A N/A…" at bounding box center [874, 529] width 1386 height 744
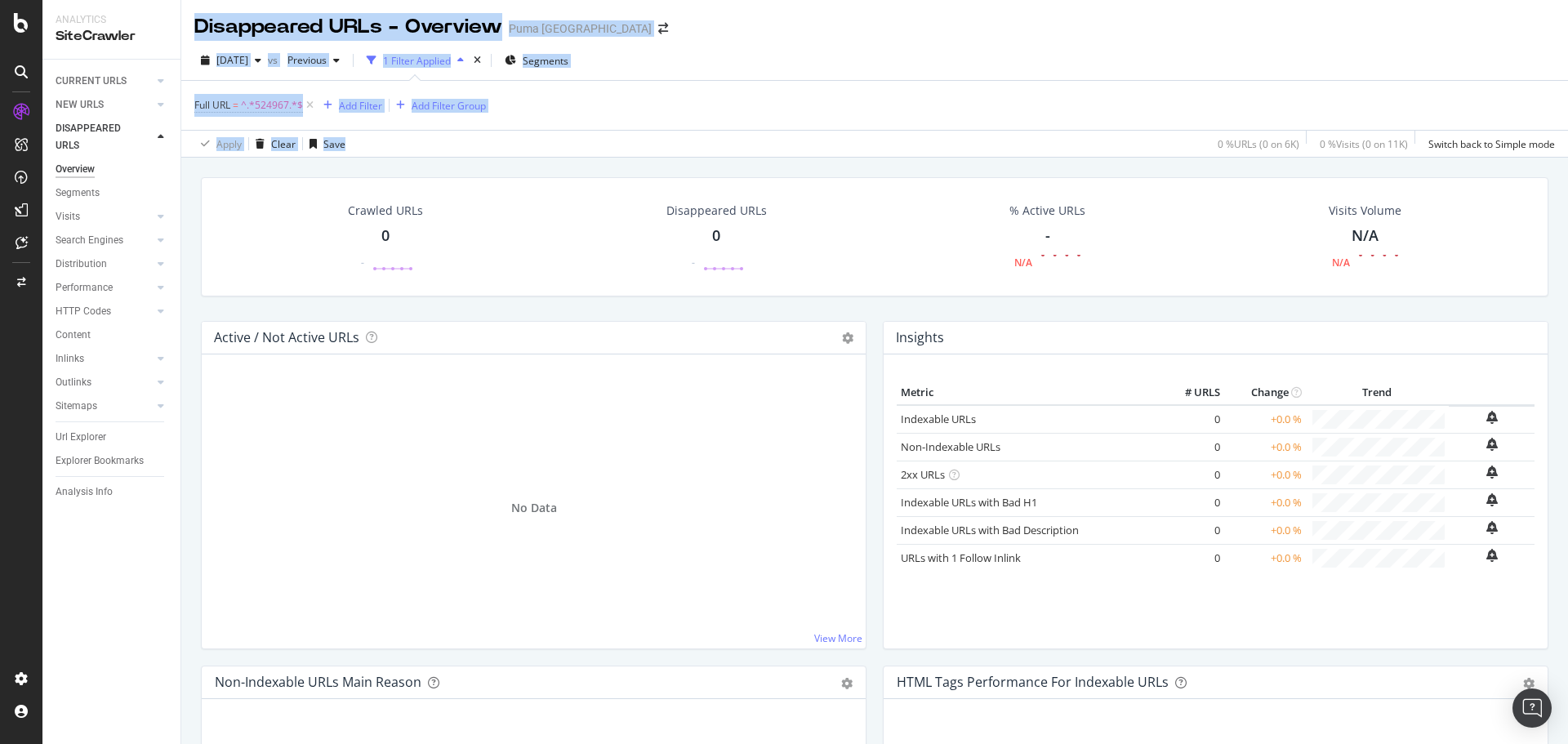
drag, startPoint x: 542, startPoint y: 146, endPoint x: 182, endPoint y: 18, distance: 382.1
click at [182, 18] on div "Disappeared URLs - Overview Puma North America 2025 Aug. 3rd vs Previous 1 Filt…" at bounding box center [874, 372] width 1386 height 744
click at [847, 33] on div "Disappeared URLs - Overview Puma North America" at bounding box center [874, 20] width 1386 height 40
click at [809, 117] on div "Full URL = ^.*524967.*$ Add Filter Add Filter Group" at bounding box center [874, 105] width 1360 height 49
drag, startPoint x: 421, startPoint y: 148, endPoint x: 188, endPoint y: 22, distance: 264.9
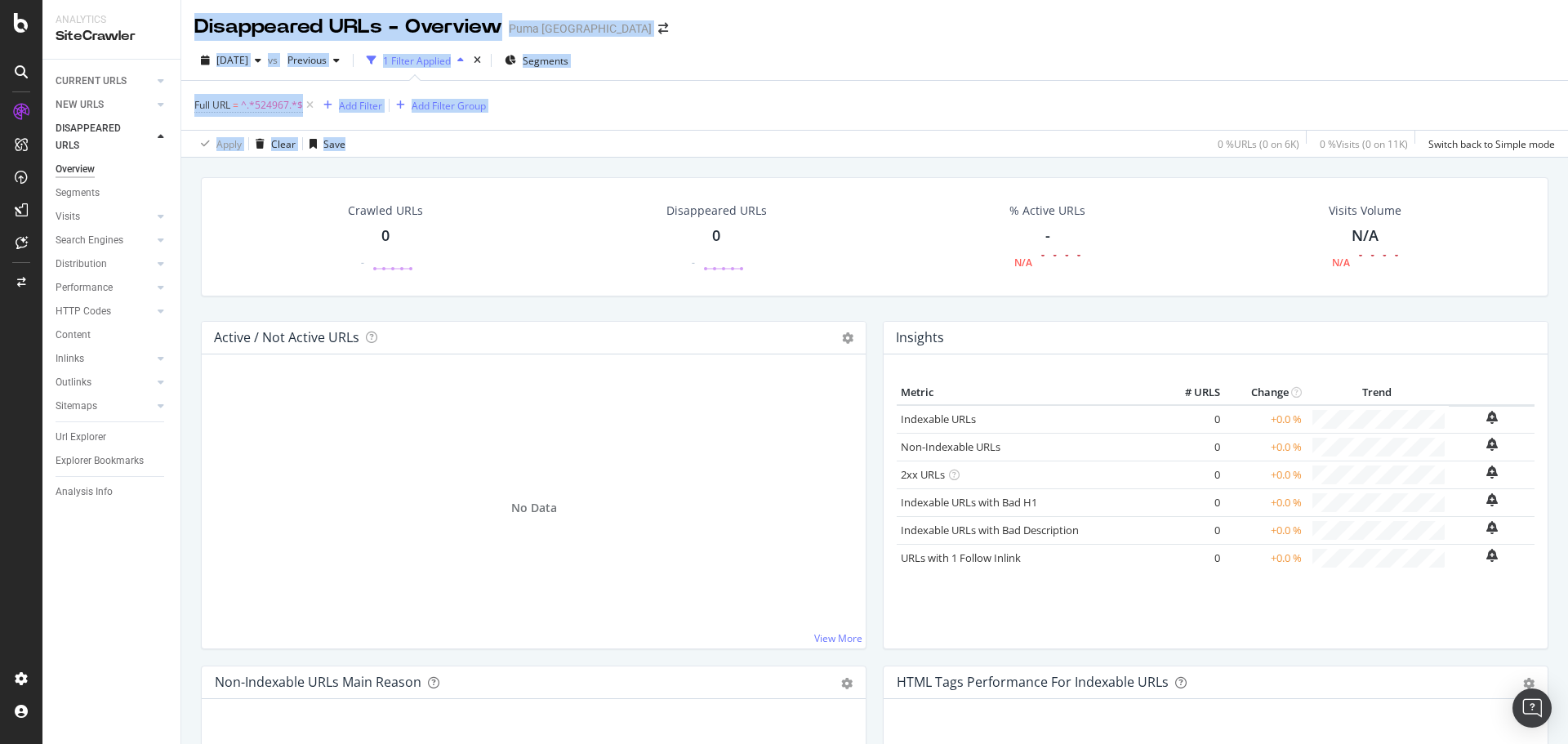
click at [188, 22] on div "Disappeared URLs - Overview Puma North America 2025 Aug. 3rd vs Previous 1 Filt…" at bounding box center [874, 372] width 1386 height 744
click at [862, 92] on div "Full URL = ^.*524967.*$ Add Filter Add Filter Group" at bounding box center [874, 105] width 1360 height 49
drag, startPoint x: 804, startPoint y: 148, endPoint x: 184, endPoint y: 19, distance: 633.3
click at [184, 19] on div "Disappeared URLs - Overview Puma North America 2025 Aug. 3rd vs Previous 1 Filt…" at bounding box center [874, 372] width 1386 height 744
click at [970, 92] on div "Full URL = ^.*524967.*$ Add Filter Add Filter Group" at bounding box center [874, 105] width 1360 height 49
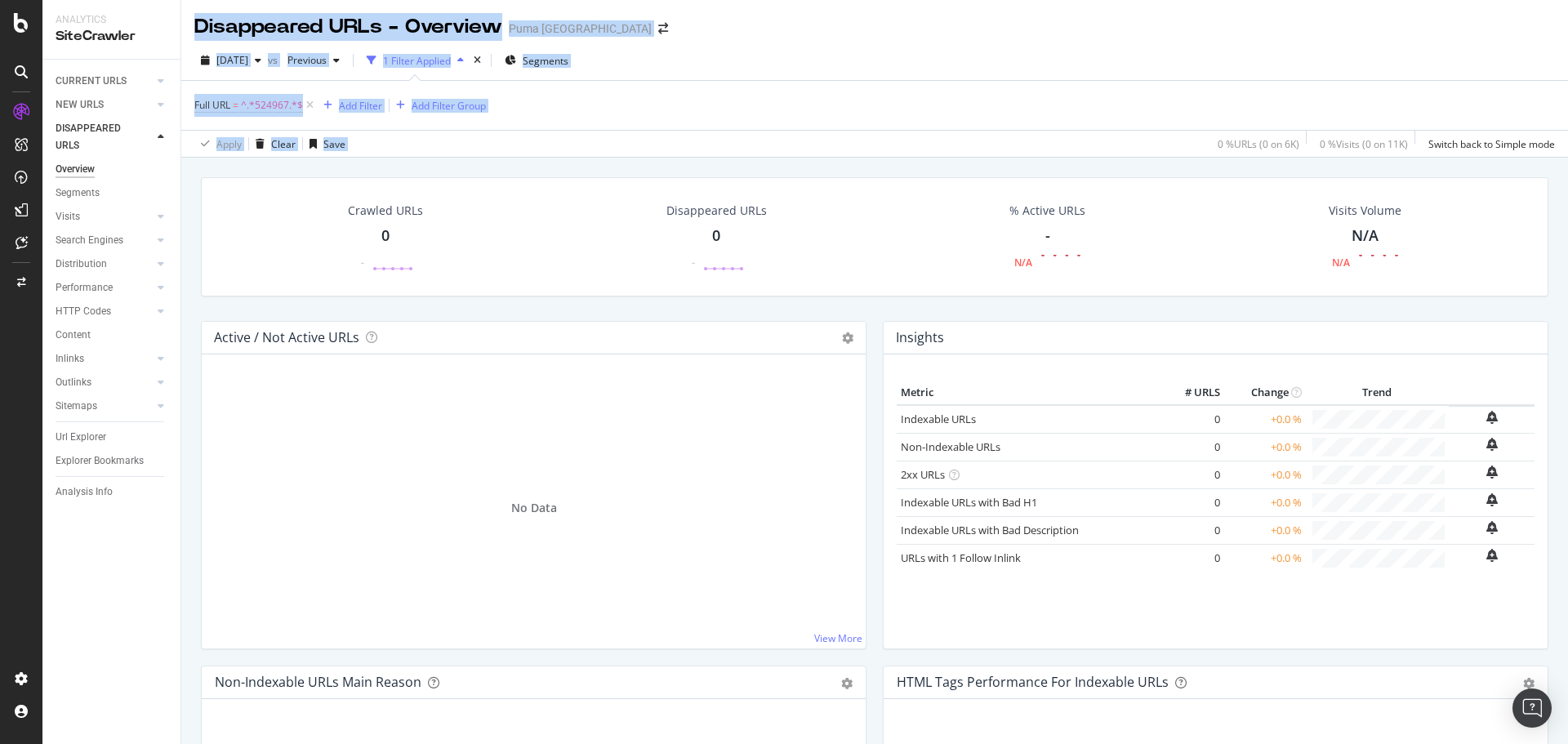
drag, startPoint x: 922, startPoint y: 147, endPoint x: 191, endPoint y: 22, distance: 741.6
click at [190, 24] on div "Disappeared URLs - Overview Puma North America 2025 Aug. 3rd vs Previous 1 Filt…" at bounding box center [874, 372] width 1386 height 744
click at [938, 94] on div "Full URL = ^.*524967.*$ Add Filter Add Filter Group" at bounding box center [874, 105] width 1360 height 49
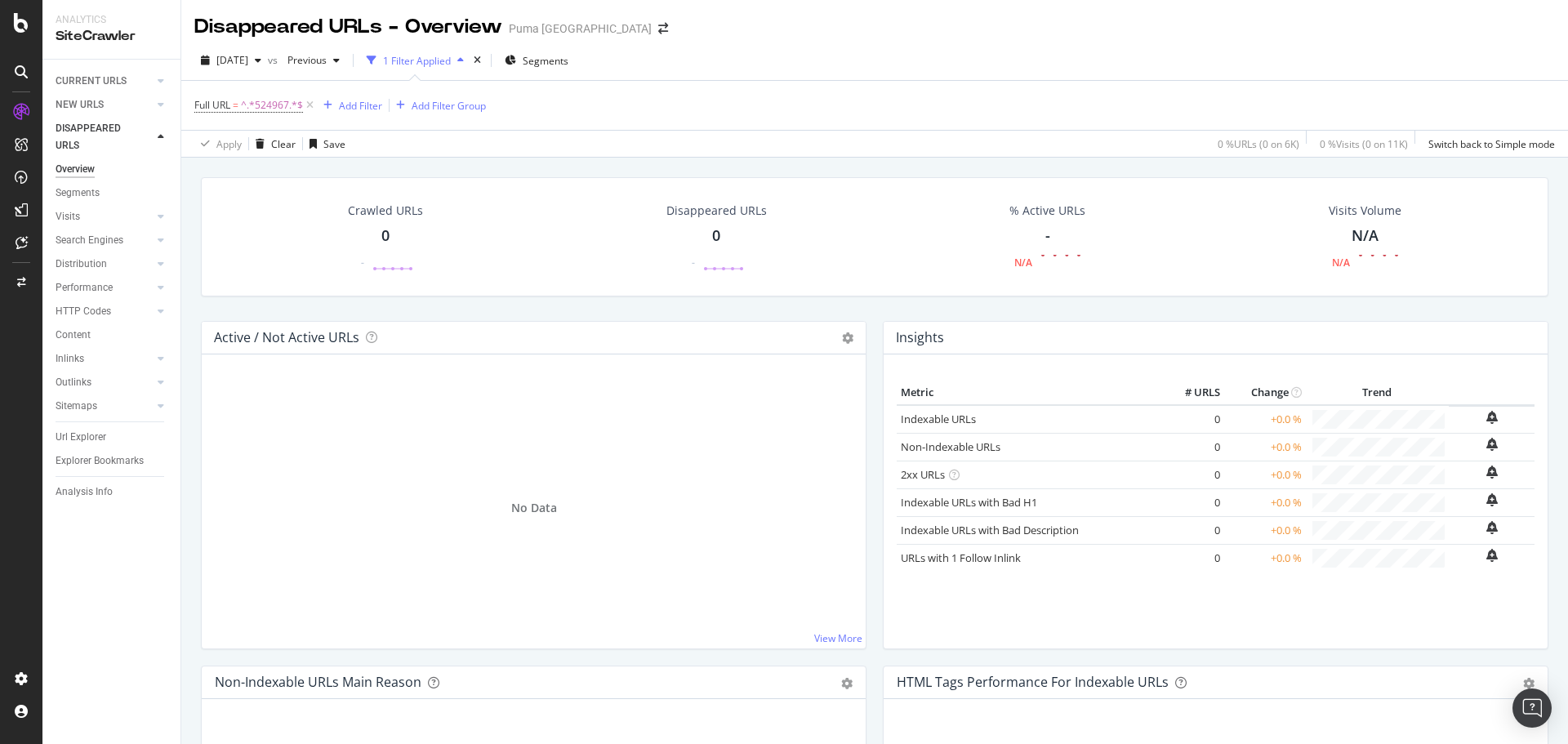
click at [866, 75] on div "2025 Aug. 3rd vs Previous 1 Filter Applied Segments" at bounding box center [874, 64] width 1386 height 32
click at [758, 94] on div "Full URL = ^.*524967.*$ Add Filter Add Filter Group" at bounding box center [874, 105] width 1360 height 49
click at [108, 79] on div "CURRENT URLS" at bounding box center [91, 81] width 71 height 17
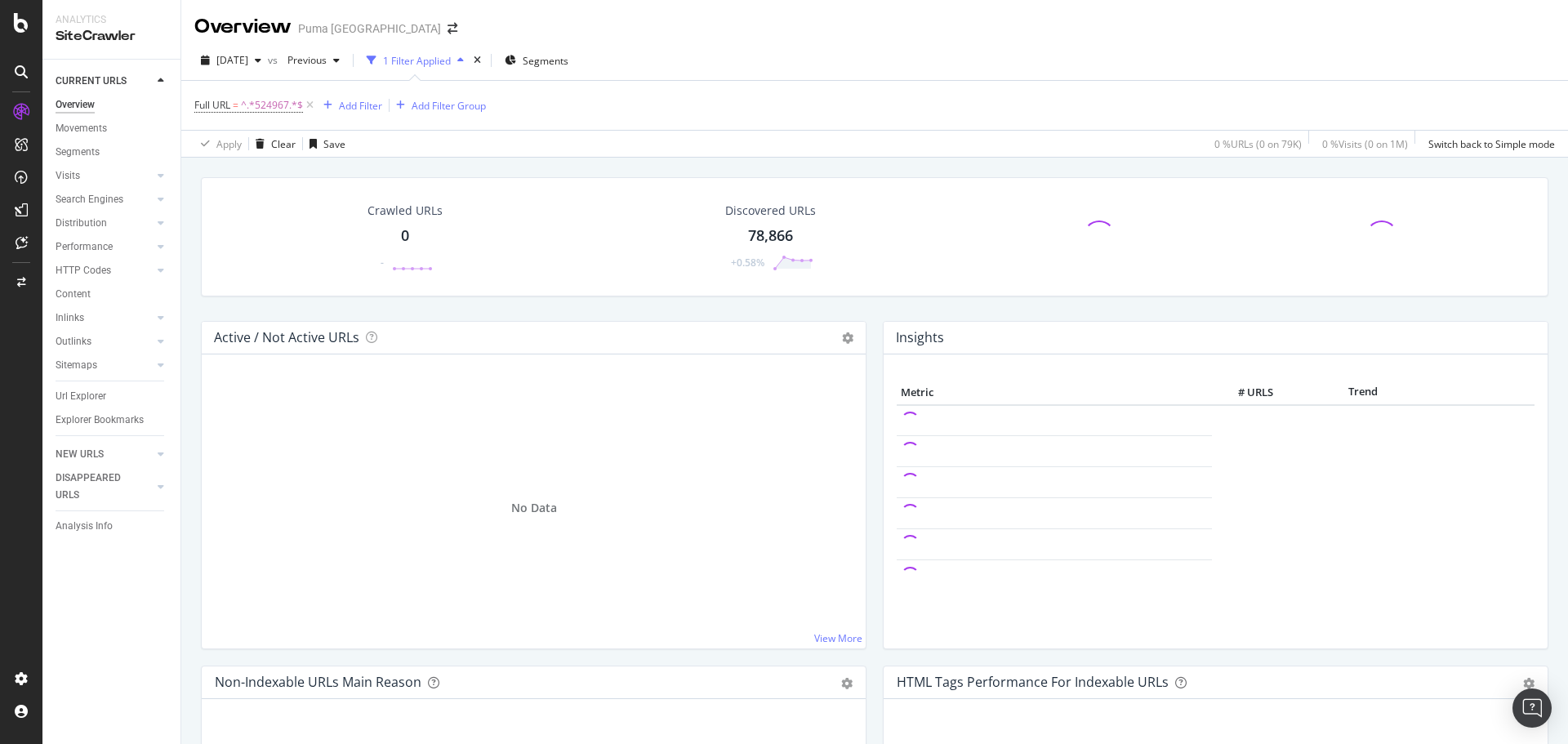
click at [1005, 46] on div "2025 Aug. 3rd vs Previous 1 Filter Applied Segments Full URL = ^.*524967.*$ Add…" at bounding box center [874, 99] width 1386 height 117
click at [730, 102] on div "Full URL = ^.*524967.*$ Add Filter Add Filter Group" at bounding box center [874, 105] width 1360 height 49
click at [694, 94] on div "Full URL = ^.*524967.*$ Add Filter Add Filter Group" at bounding box center [874, 105] width 1360 height 49
